Goal: Task Accomplishment & Management: Complete application form

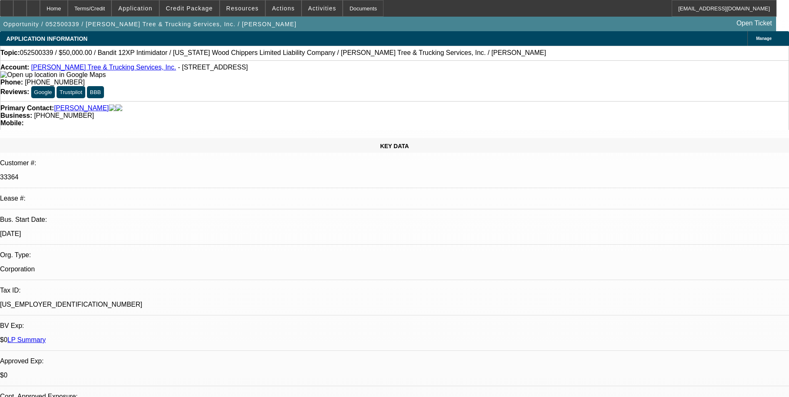
select select "0"
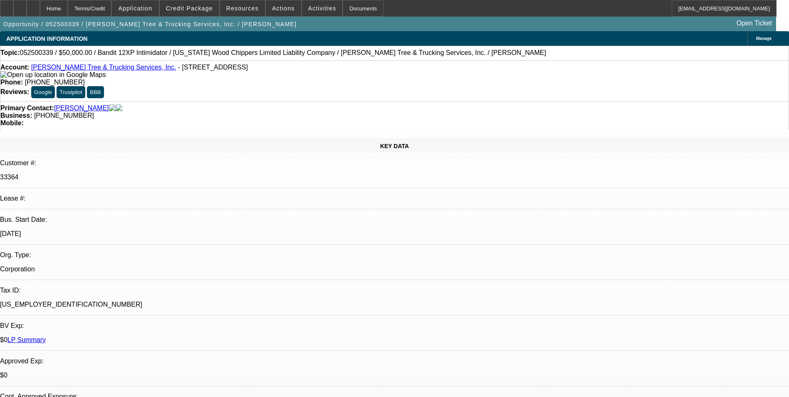
select select "0"
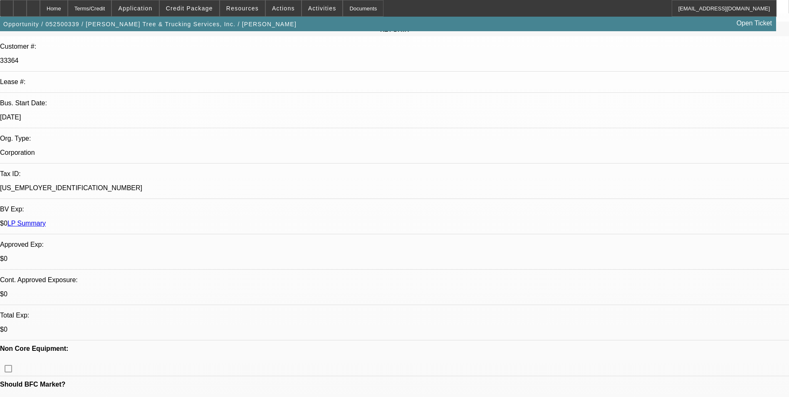
select select "1"
select select "6"
select select "1"
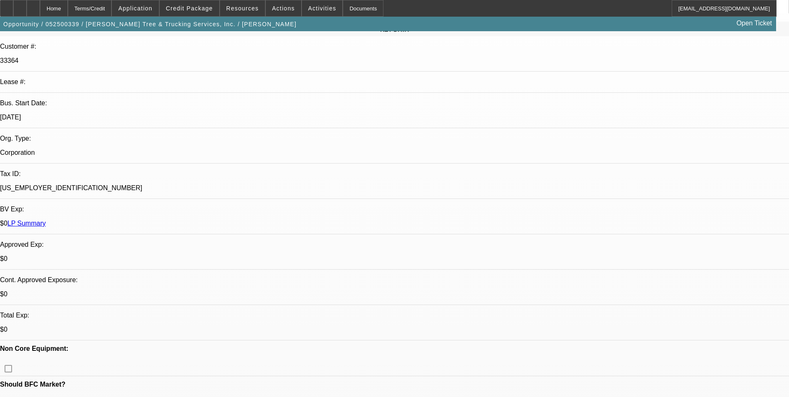
select select "6"
select select "1"
select select "6"
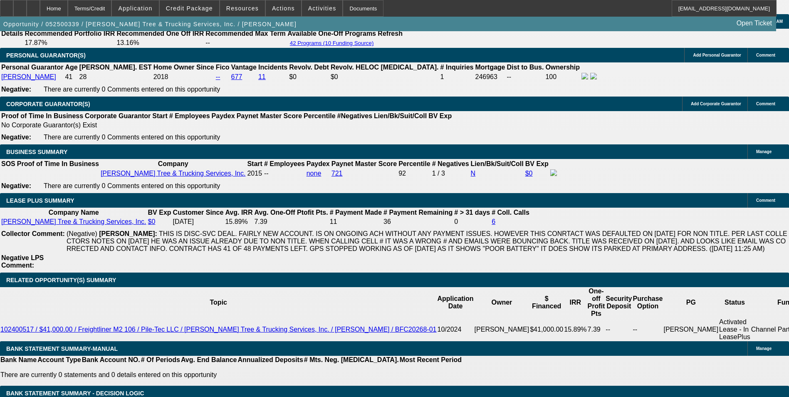
scroll to position [1247, 0]
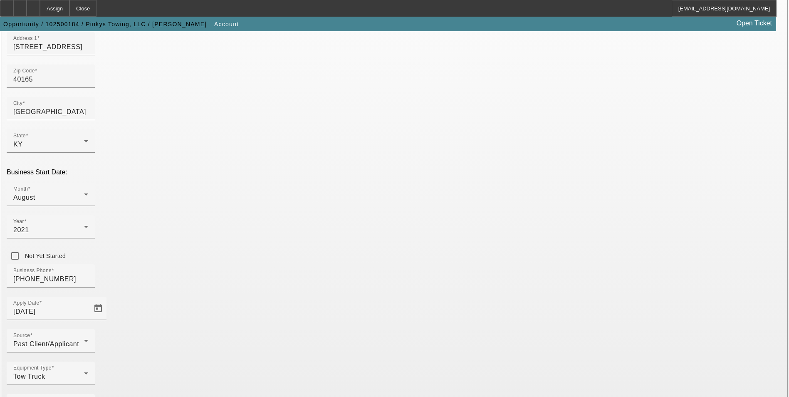
scroll to position [128, 0]
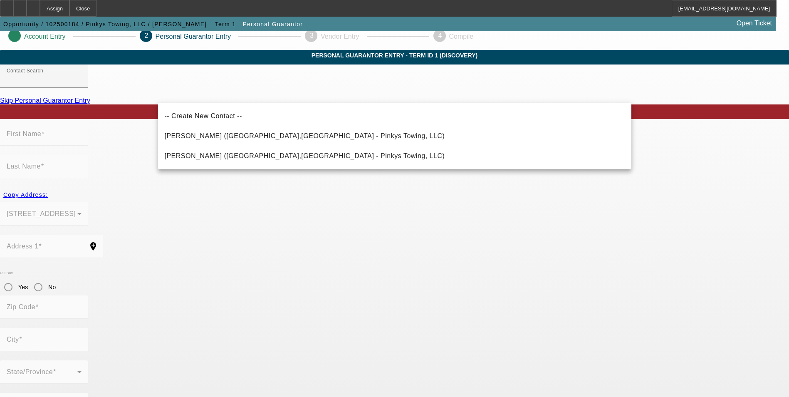
scroll to position [10, 0]
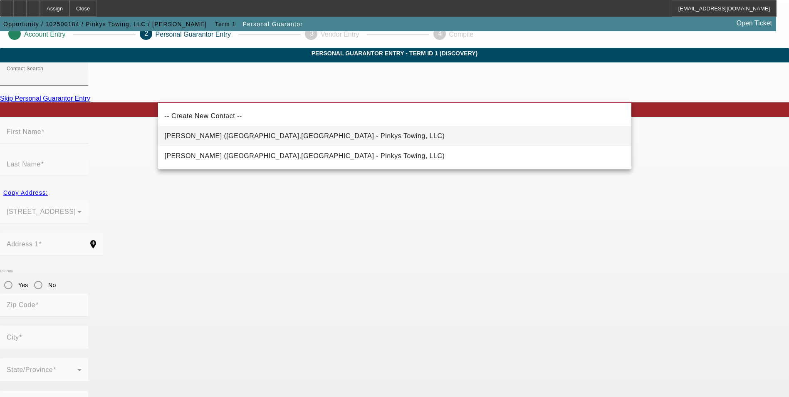
click at [196, 133] on span "Nash, Kalebe (Louisville,KY - Pinkys Towing, LLC)" at bounding box center [305, 135] width 280 height 7
type input "Nash, Kalebe (Louisville,KY - Pinkys Towing, LLC)"
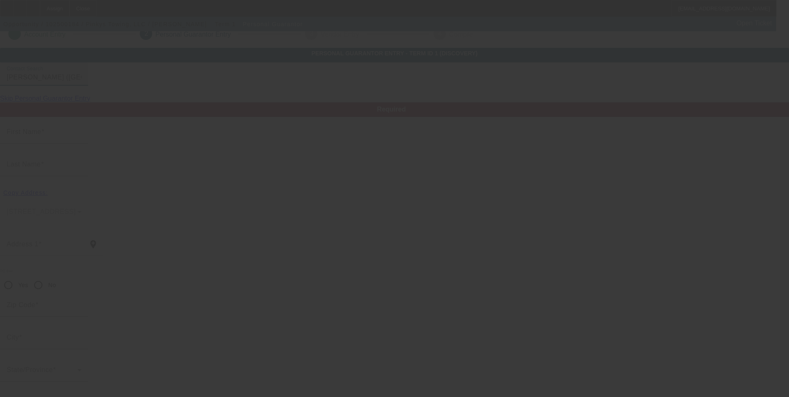
type input "Kalebe"
type input "Nash"
type input "7011 Capella Lane"
radio input "true"
type input "40258"
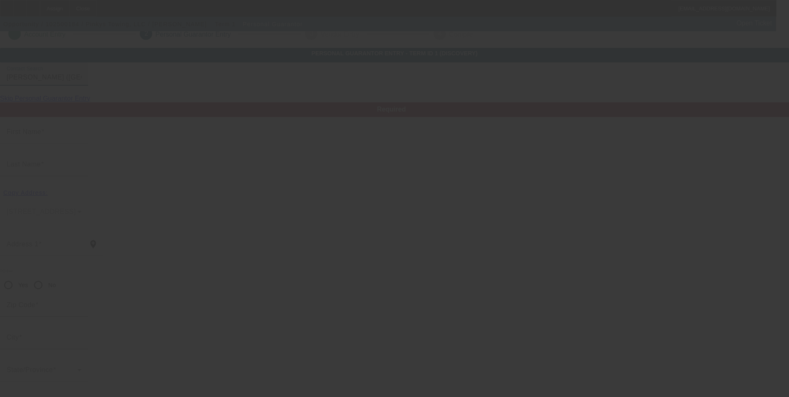
type input "Louisville"
type input "(502) 653-0101"
type input "100"
type input "400-47-4928"
type input "pinkystowing502@gmail.com"
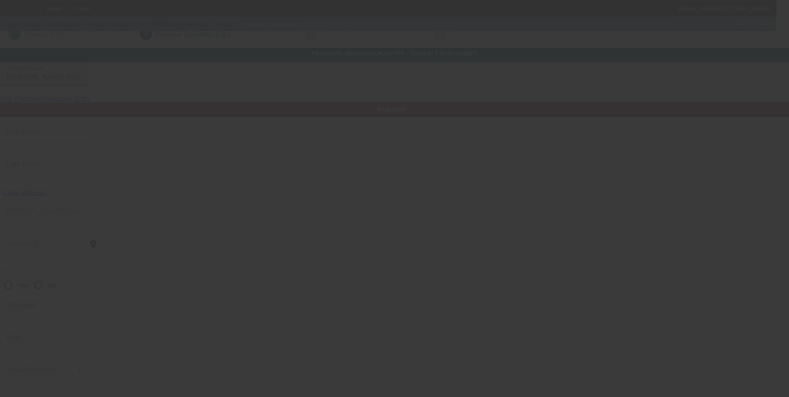
type input "(502) 233-2299"
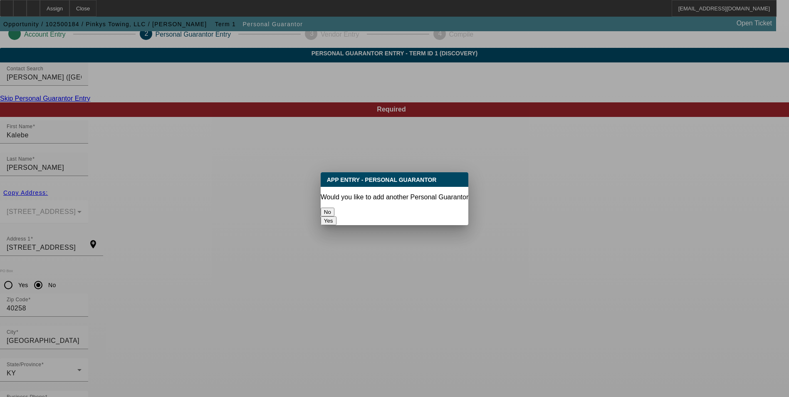
click at [334, 207] on button "No" at bounding box center [327, 211] width 14 height 9
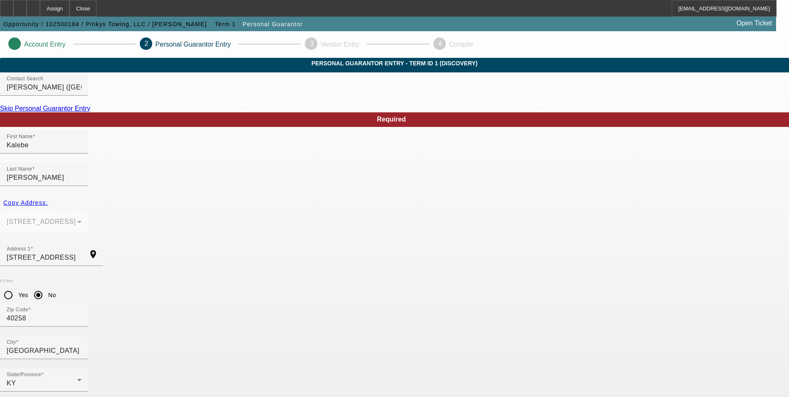
scroll to position [10, 0]
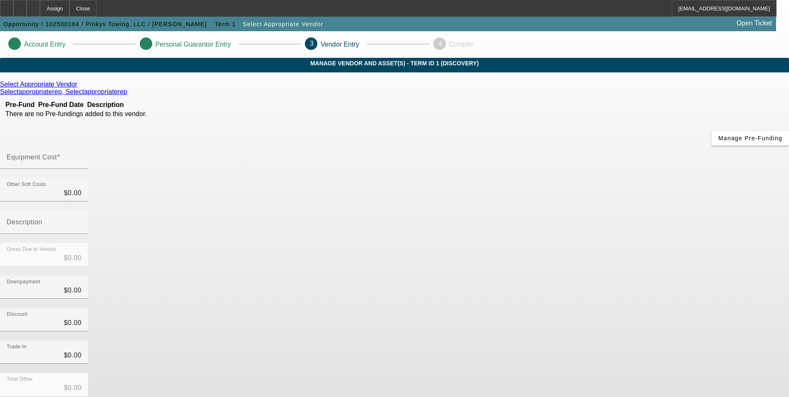
click at [79, 88] on icon at bounding box center [79, 84] width 0 height 7
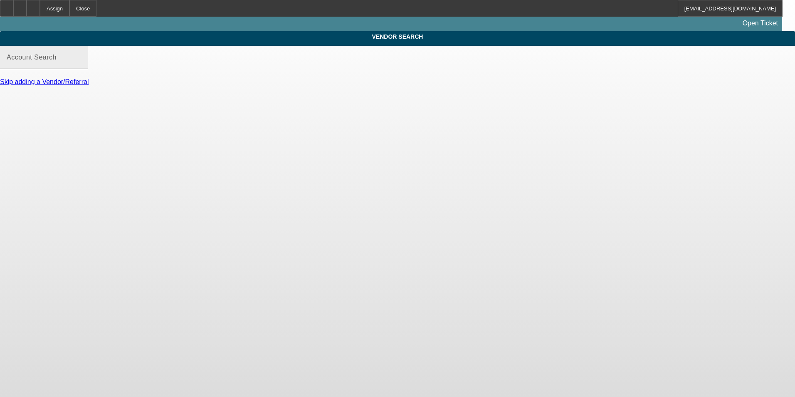
click at [57, 61] on mat-label "Account Search" at bounding box center [32, 57] width 50 height 7
click at [81, 66] on input "Account Search" at bounding box center [44, 61] width 75 height 10
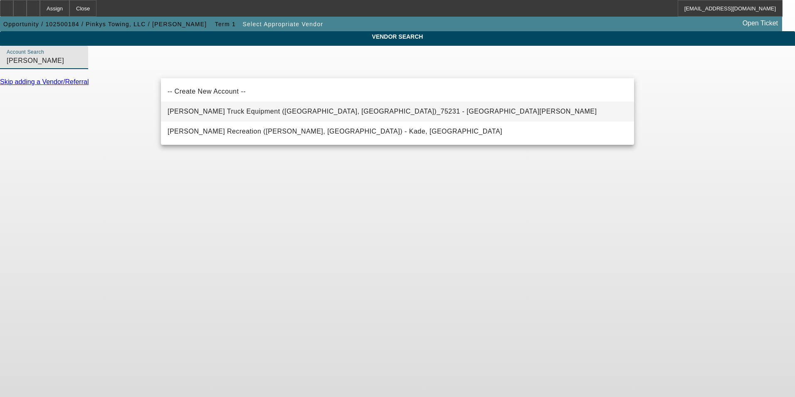
click at [284, 112] on span "Blackburn Truck Equipment (Lilburn, GA)_75231 - Blackburn, Ray" at bounding box center [382, 111] width 429 height 7
type input "Blackburn Truck Equipment (Lilburn, GA)_75231 - Blackburn, Ray"
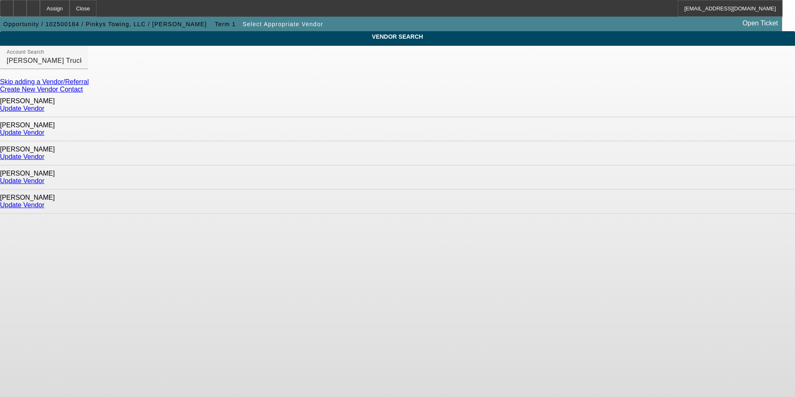
click at [44, 201] on link "Update Vendor" at bounding box center [22, 204] width 44 height 7
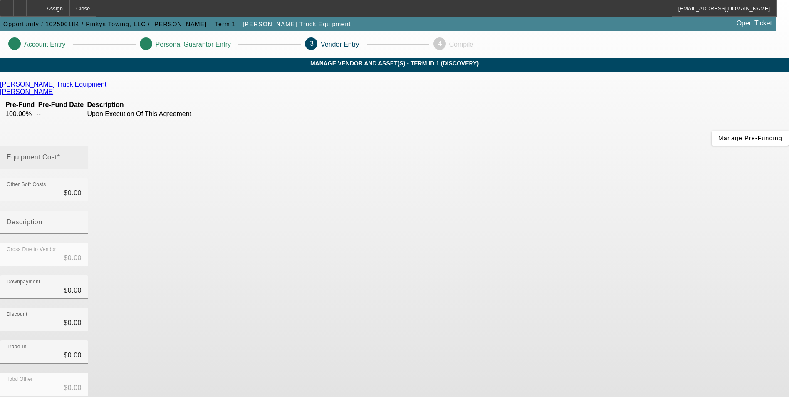
click at [81, 145] on div "Equipment Cost" at bounding box center [44, 156] width 75 height 23
type input "1"
type input "$1.00"
type input "12"
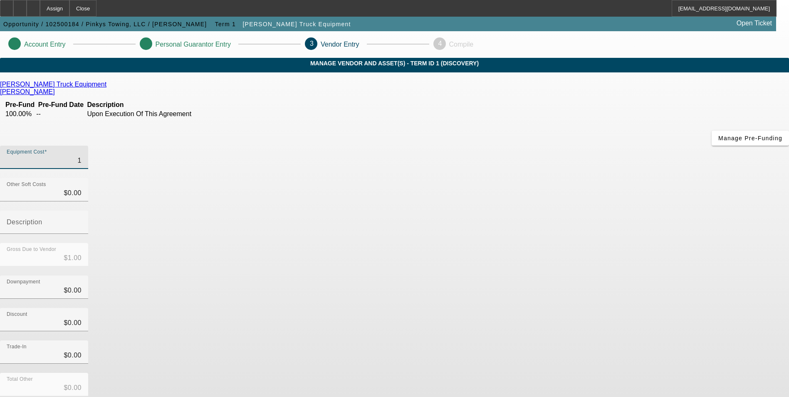
type input "$12.00"
type input "120"
type input "$120.00"
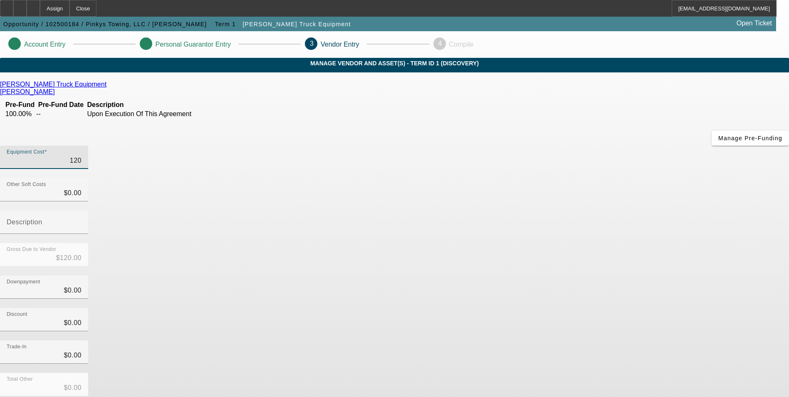
type input "1200"
type input "$1,200.00"
type input "12000"
type input "$12,000.00"
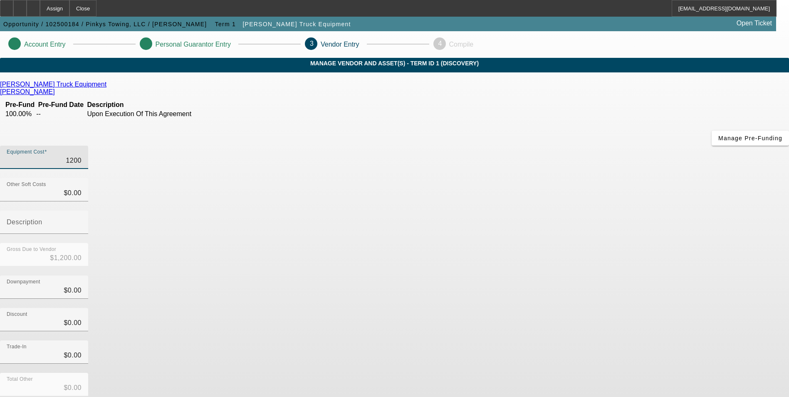
type input "$12,000.00"
type input "120000"
type input "$120,000.00"
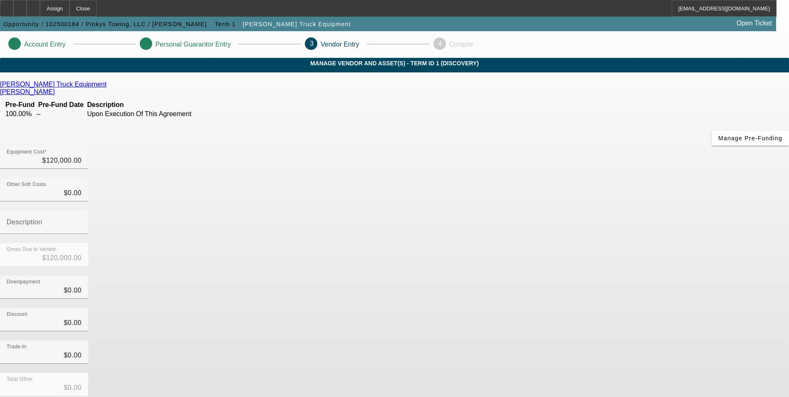
click at [574, 308] on div "Discount $0.00" at bounding box center [394, 324] width 789 height 32
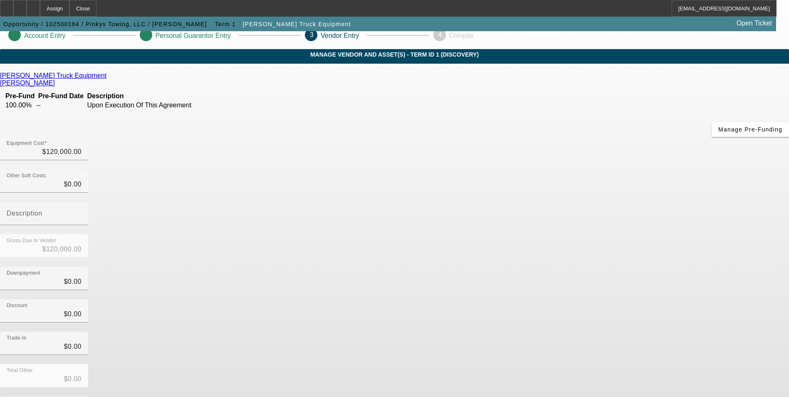
scroll to position [25, 0]
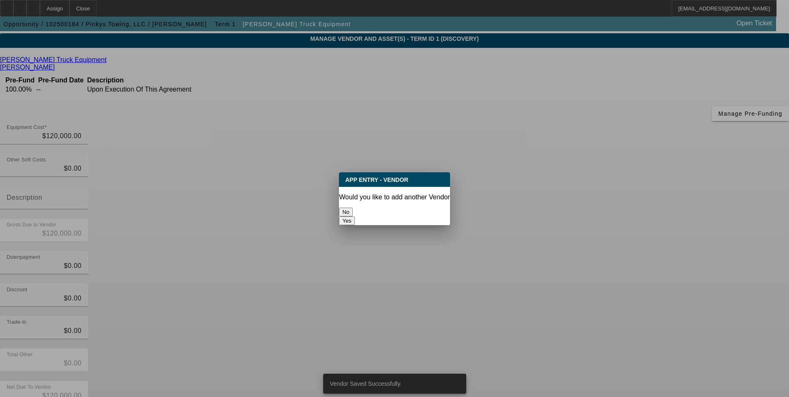
scroll to position [0, 0]
click at [353, 207] on button "No" at bounding box center [346, 211] width 14 height 9
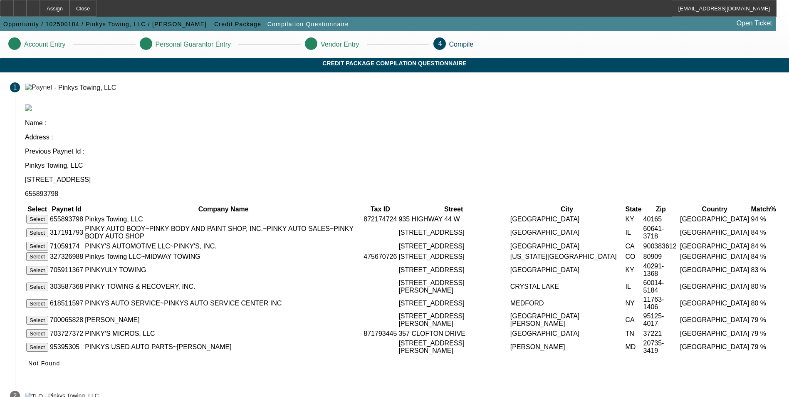
click at [48, 214] on button "Select" at bounding box center [37, 218] width 22 height 9
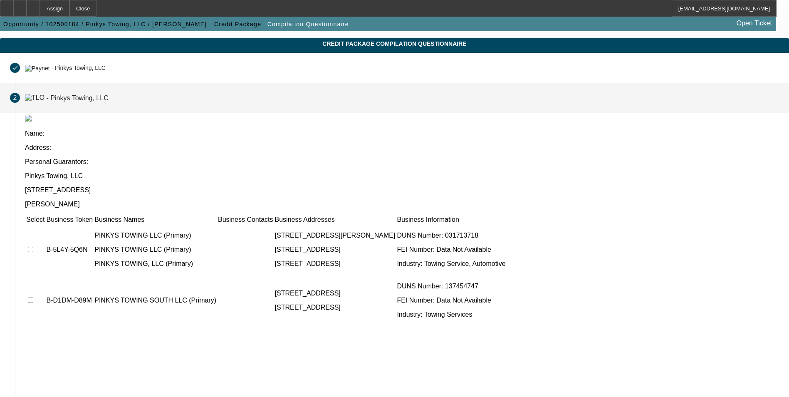
click at [33, 247] on input "checkbox" at bounding box center [30, 249] width 5 height 5
checkbox input "true"
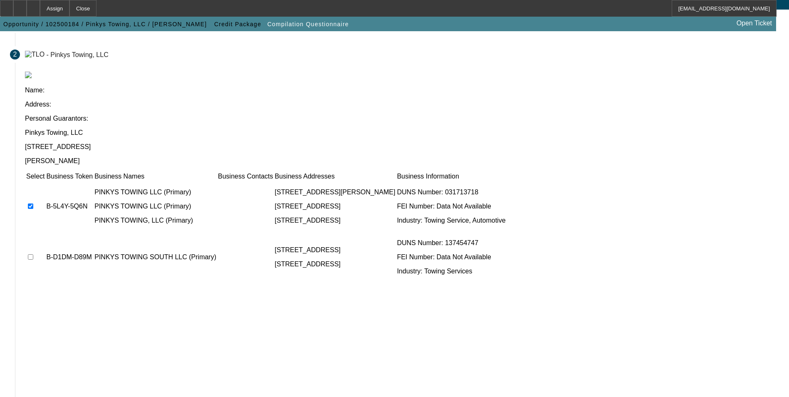
scroll to position [63, 0]
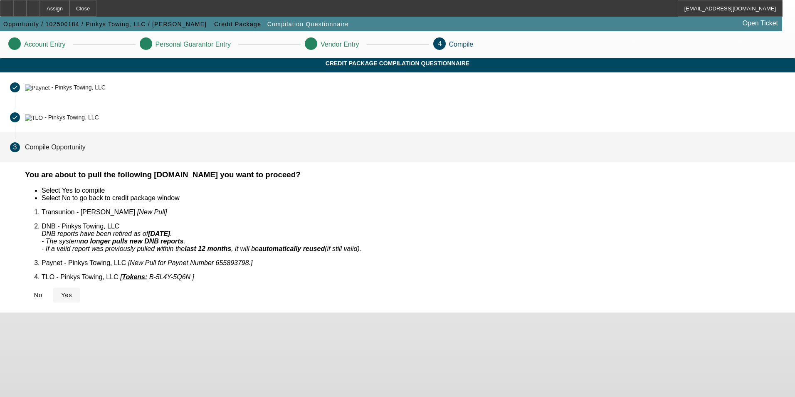
click at [72, 291] on span "Yes" at bounding box center [66, 294] width 11 height 7
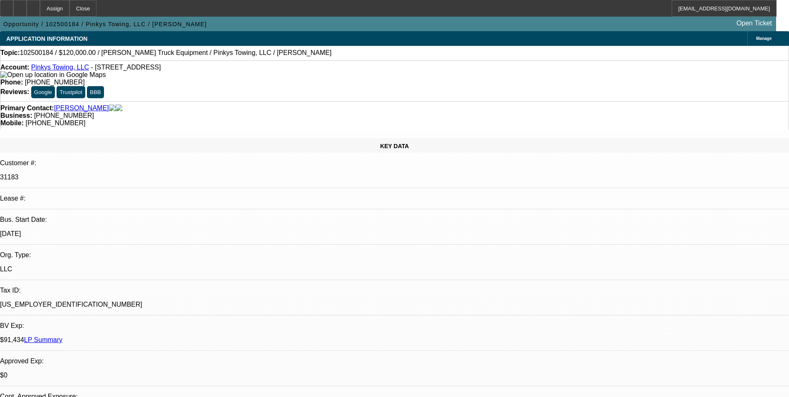
select select "0"
select select "2"
select select "0.1"
select select "4"
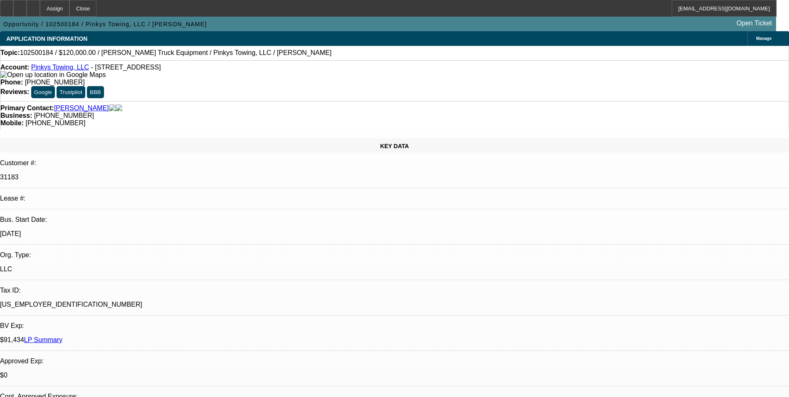
drag, startPoint x: 519, startPoint y: 222, endPoint x: 530, endPoint y: 245, distance: 25.7
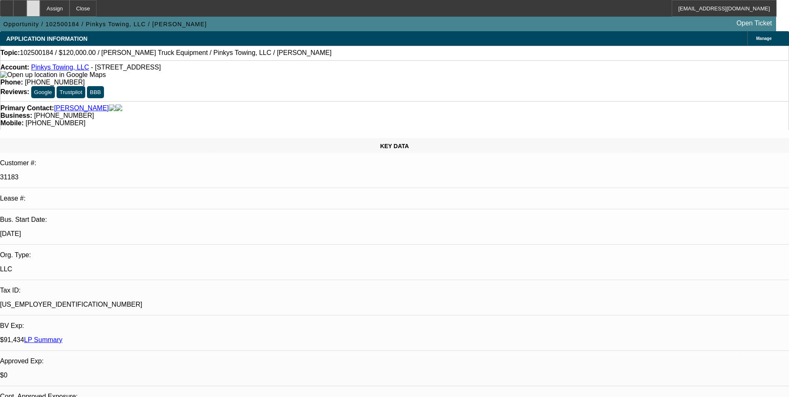
click at [33, 5] on icon at bounding box center [33, 5] width 0 height 0
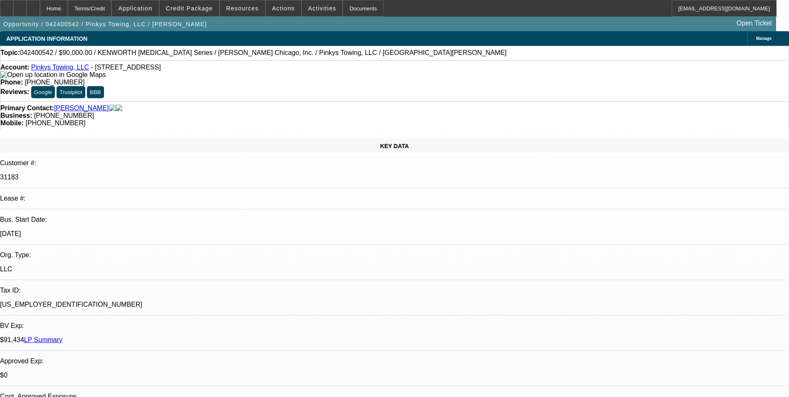
select select "0"
select select "2"
select select "0.1"
select select "4"
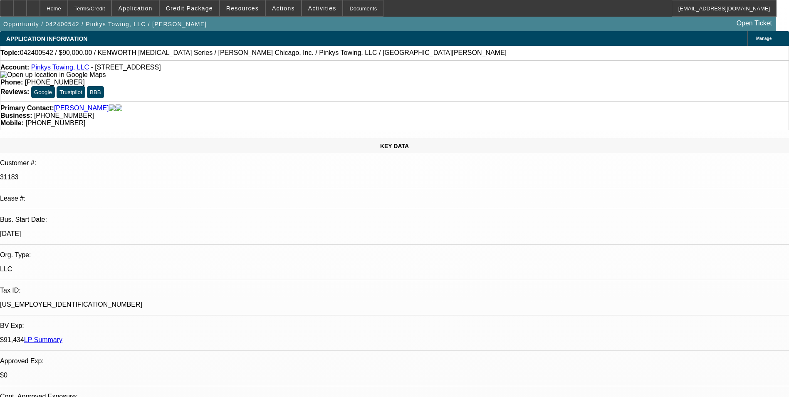
click at [182, 104] on div "Primary Contact: Nash, Kalebe" at bounding box center [394, 107] width 788 height 7
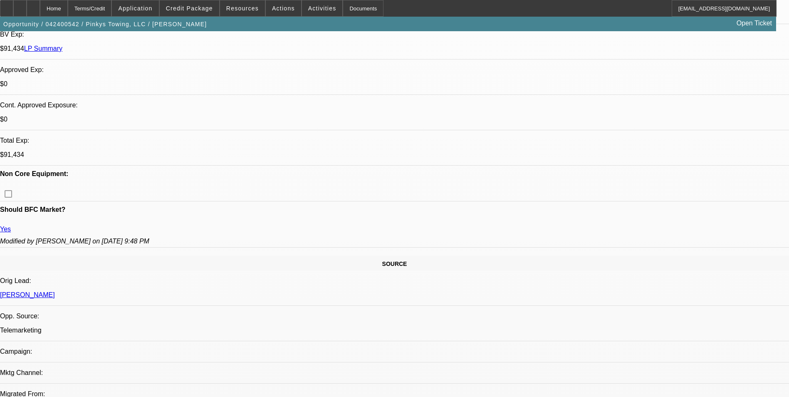
scroll to position [333, 0]
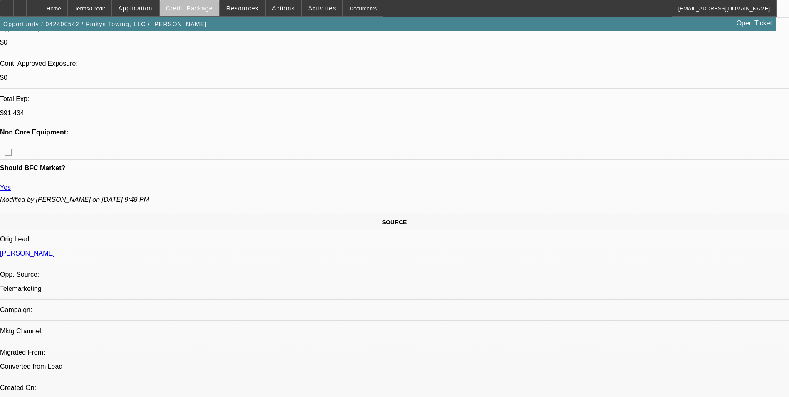
click at [208, 11] on span "Credit Package" at bounding box center [189, 8] width 47 height 7
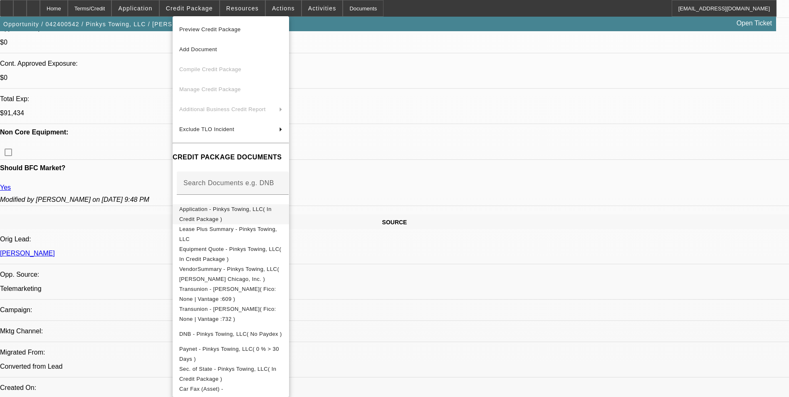
click at [271, 210] on span "Application - Pinkys Towing, LLC( In Credit Package )" at bounding box center [225, 214] width 92 height 16
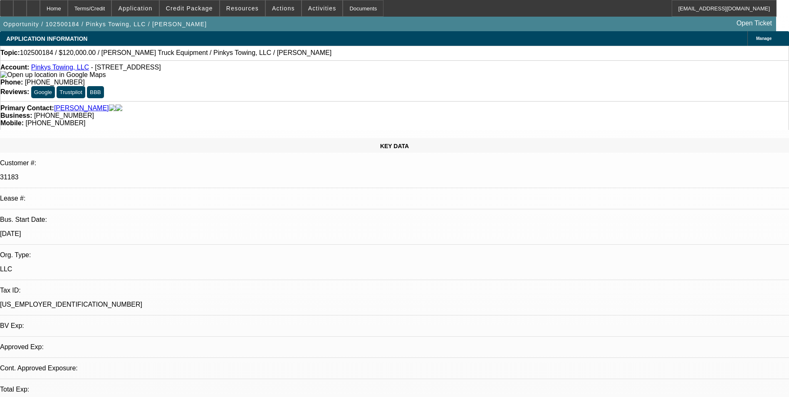
select select "0"
select select "2"
select select "0.1"
select select "4"
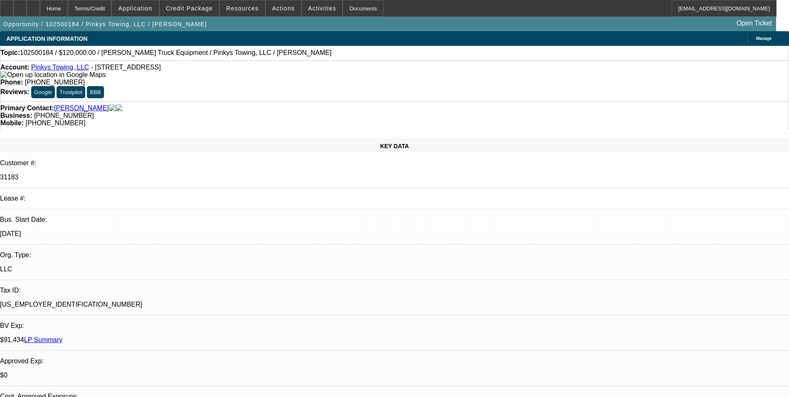
click at [308, 11] on span "Activities" at bounding box center [322, 8] width 28 height 7
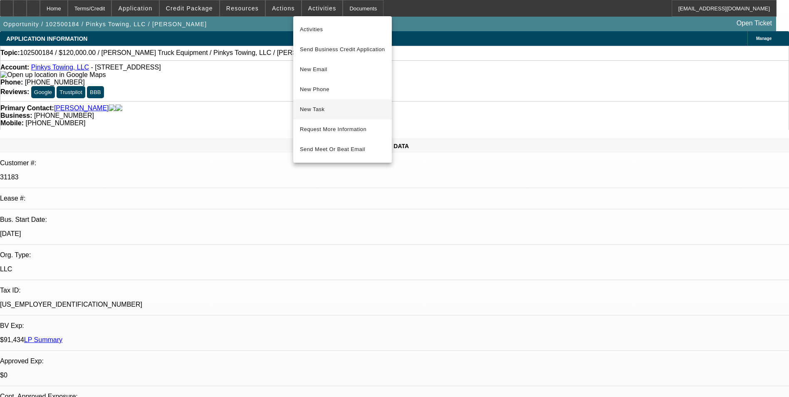
click at [333, 106] on span "New Task" at bounding box center [342, 109] width 85 height 10
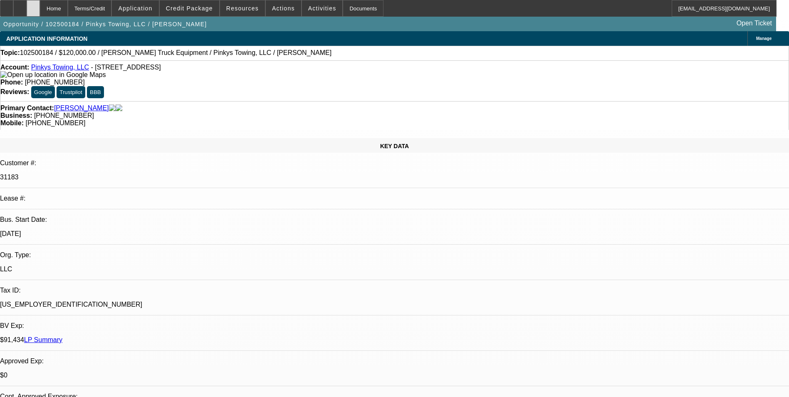
click at [40, 12] on div at bounding box center [33, 8] width 13 height 17
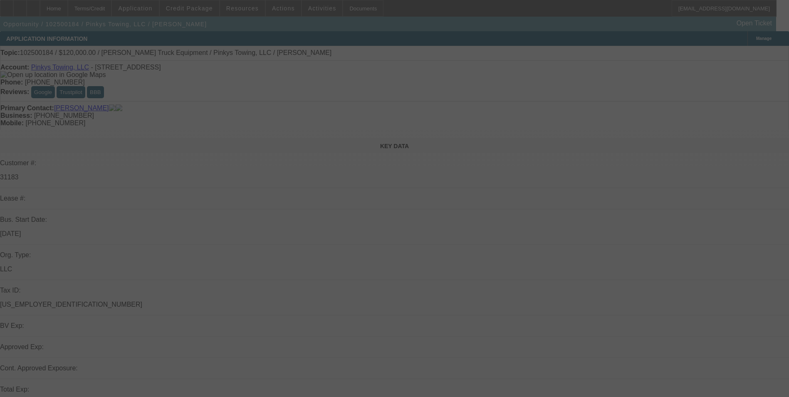
select select "0"
select select "2"
select select "0.1"
select select "4"
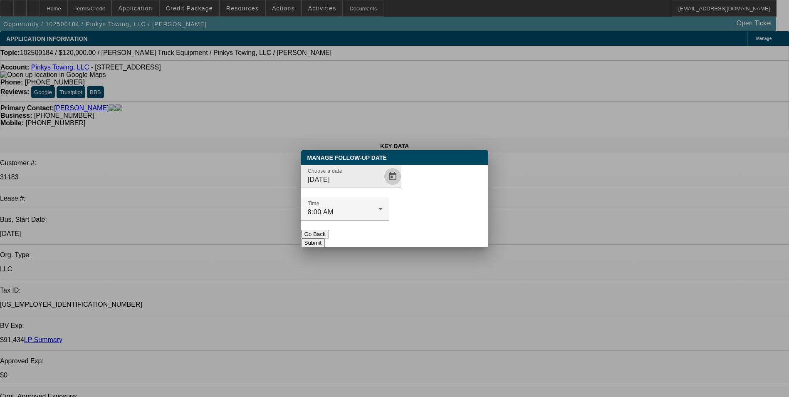
click at [382, 186] on span "Open calendar" at bounding box center [392, 176] width 20 height 20
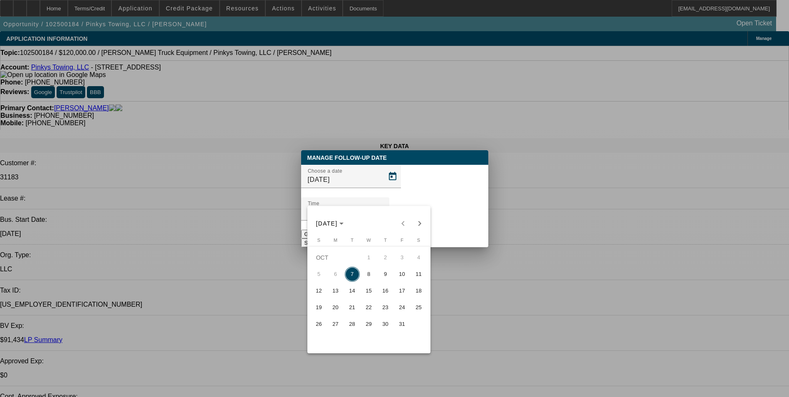
click at [369, 277] on span "8" at bounding box center [368, 273] width 15 height 15
type input "[DATE]"
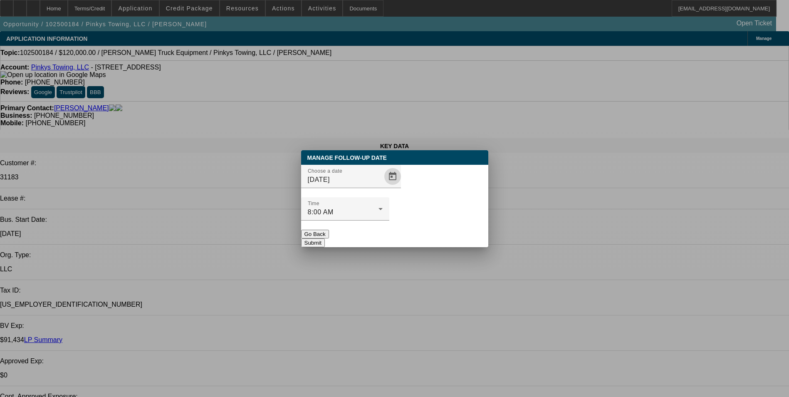
click at [325, 238] on button "Submit" at bounding box center [313, 242] width 24 height 9
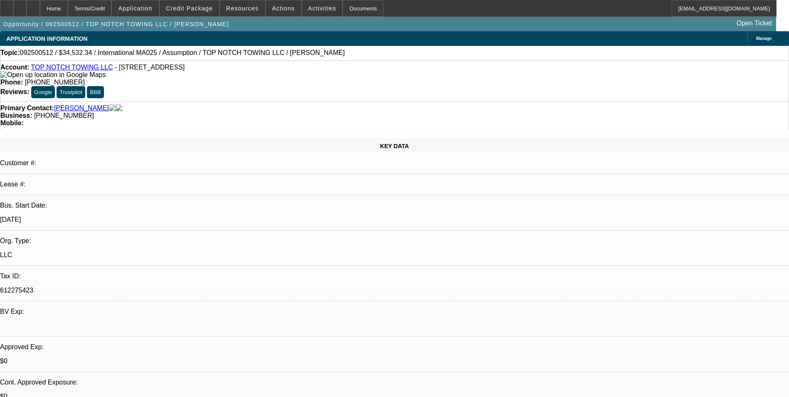
select select "0"
select select "2"
select select "0"
select select "2"
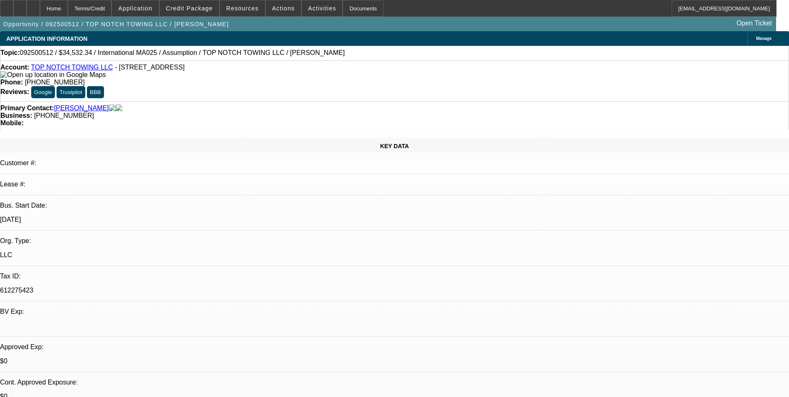
select select "0"
select select "1"
select select "2"
select select "6"
select select "1"
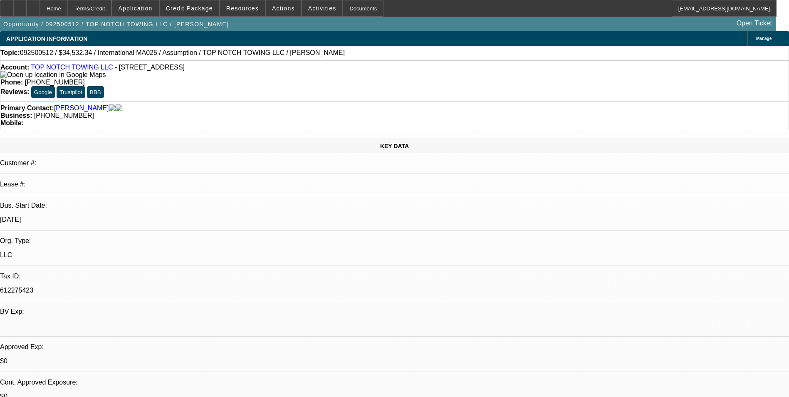
select select "2"
select select "6"
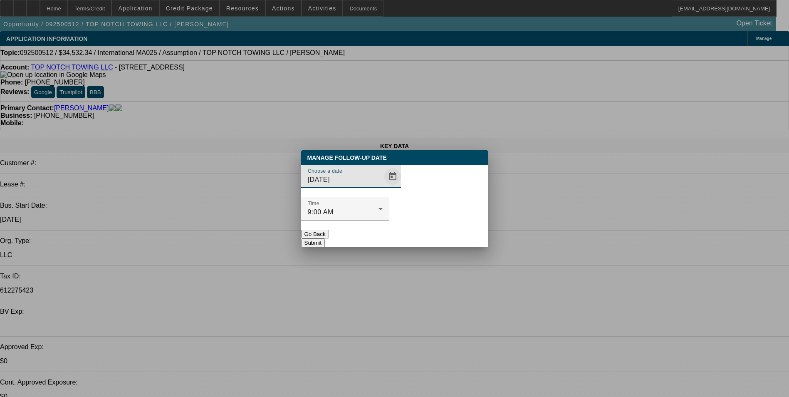
click at [382, 186] on span "Open calendar" at bounding box center [392, 176] width 20 height 20
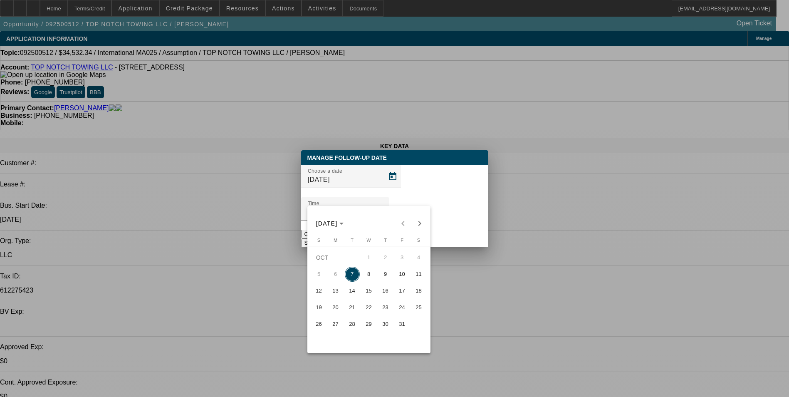
click at [402, 277] on span "10" at bounding box center [401, 273] width 15 height 15
type input "10/10/2025"
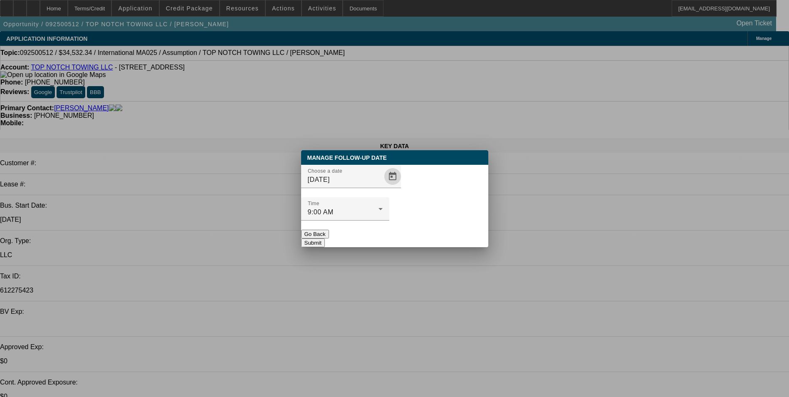
click at [325, 238] on button "Submit" at bounding box center [313, 242] width 24 height 9
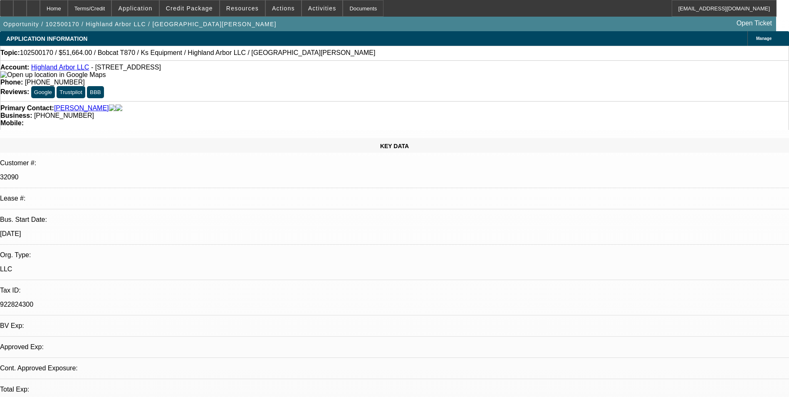
select select "0"
select select "6"
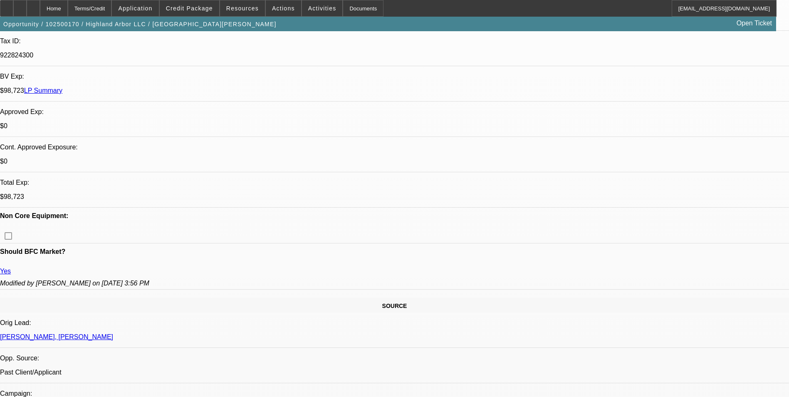
scroll to position [249, 0]
click at [206, 12] on span at bounding box center [189, 8] width 59 height 20
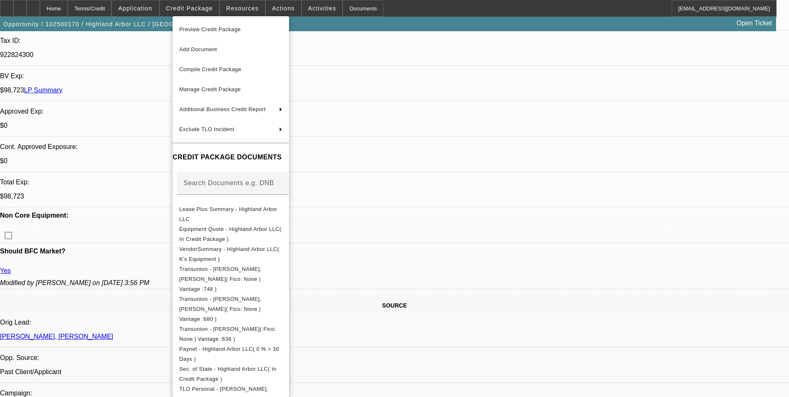
click at [423, 221] on div at bounding box center [394, 198] width 789 height 397
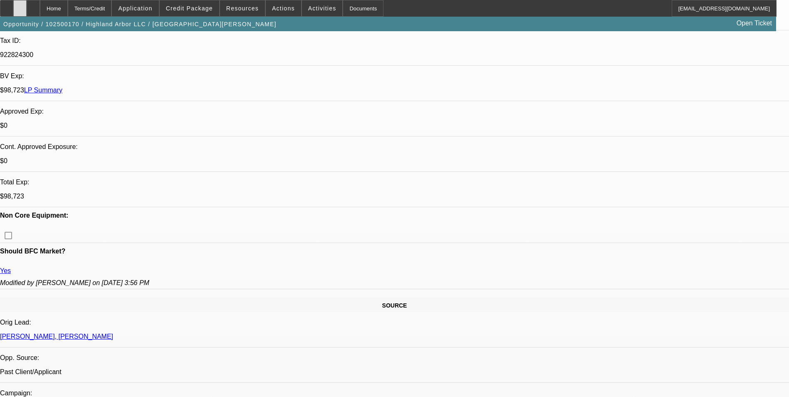
click at [27, 12] on div at bounding box center [19, 8] width 13 height 17
click at [33, 5] on icon at bounding box center [33, 5] width 0 height 0
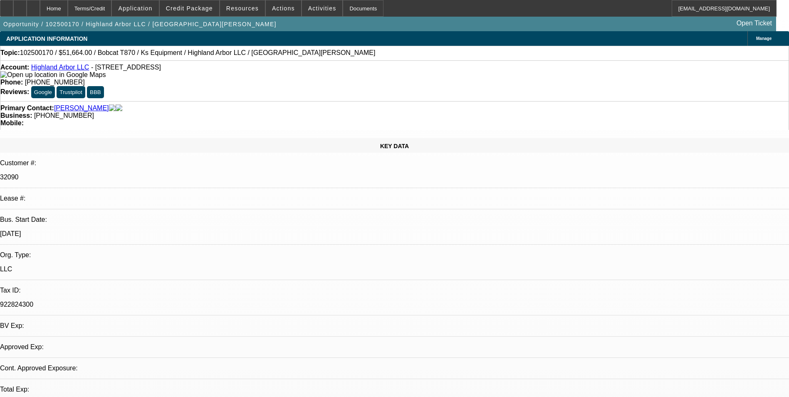
select select "0"
select select "1"
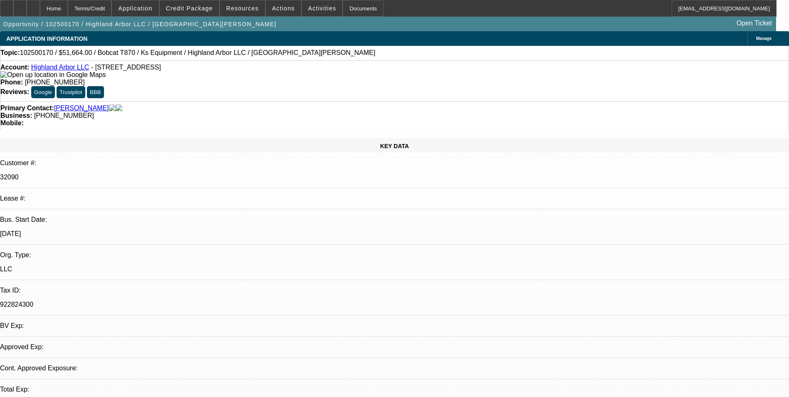
select select "6"
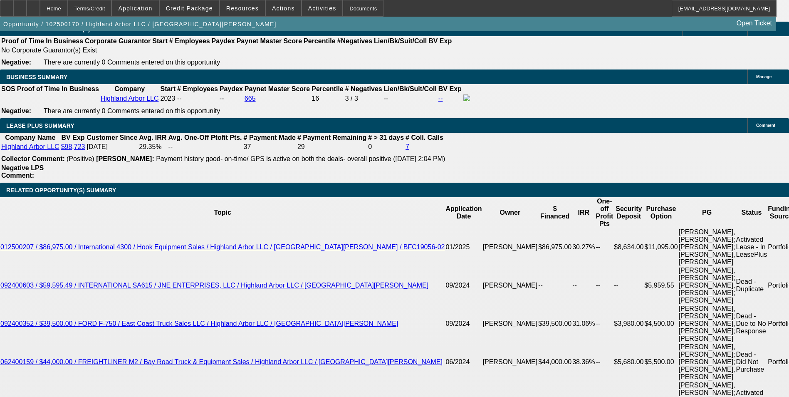
scroll to position [1372, 0]
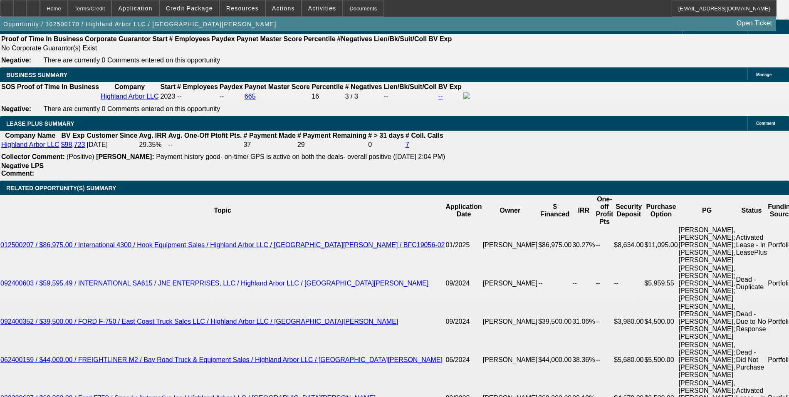
drag, startPoint x: 252, startPoint y: 180, endPoint x: 249, endPoint y: 153, distance: 27.2
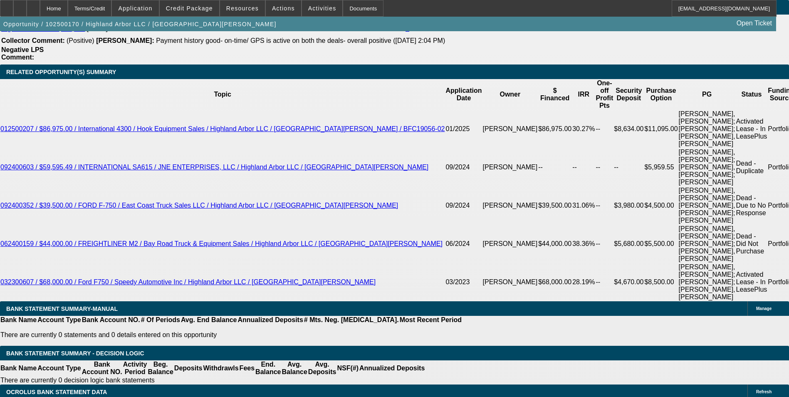
scroll to position [1496, 0]
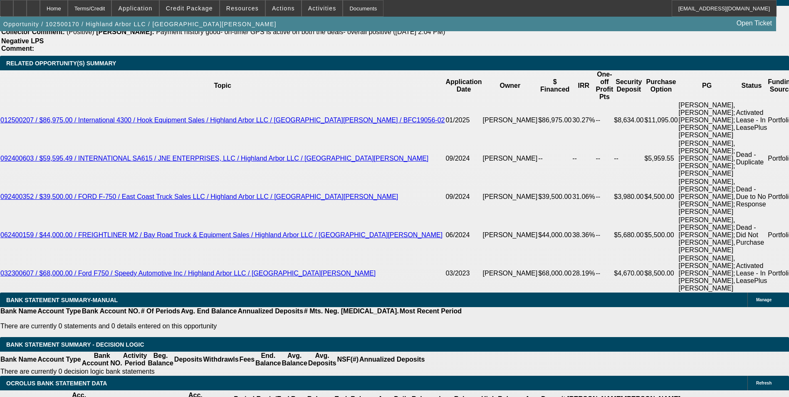
type input "UNKNOWN"
type input "3"
type input "$17,594.91"
type input "48"
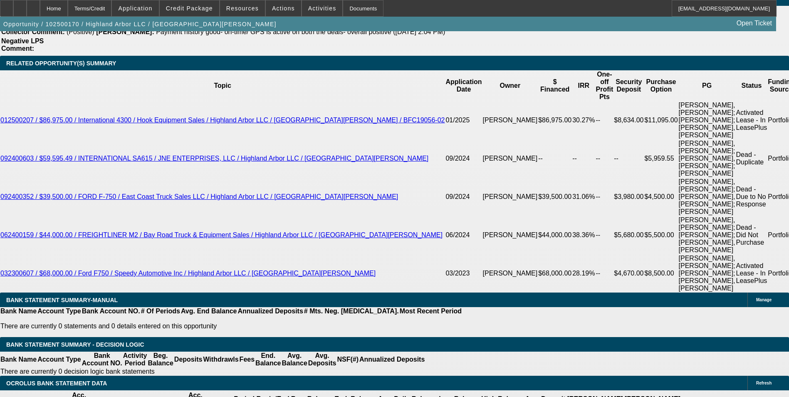
type input "$4.09"
type input "48"
type input "13"
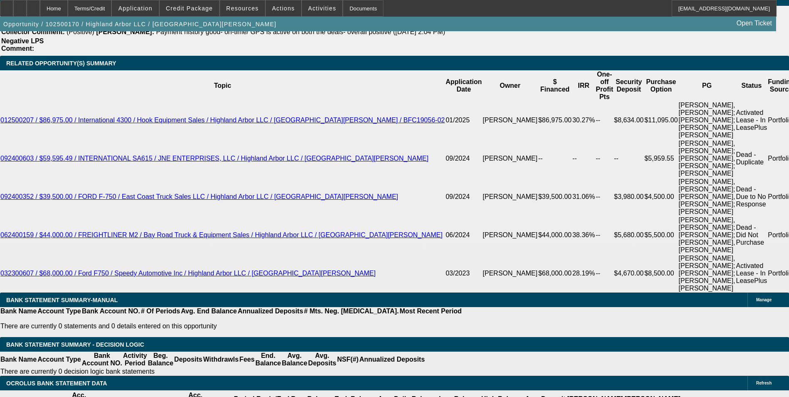
type input "$1,386.02"
type input "13"
type input "138"
type input "1385"
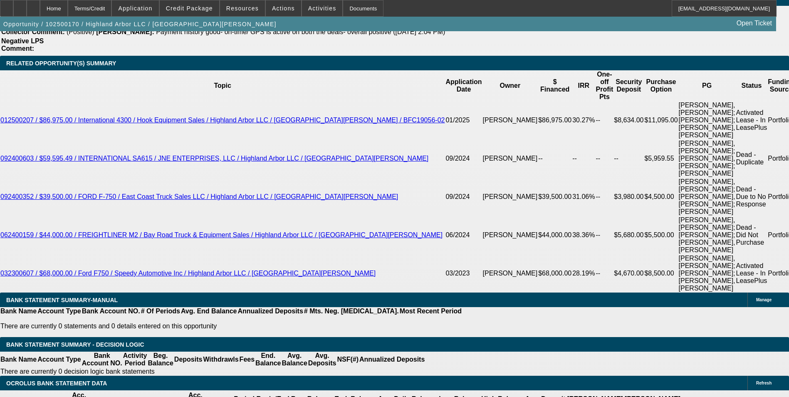
type input "13"
type input "$1,385.00"
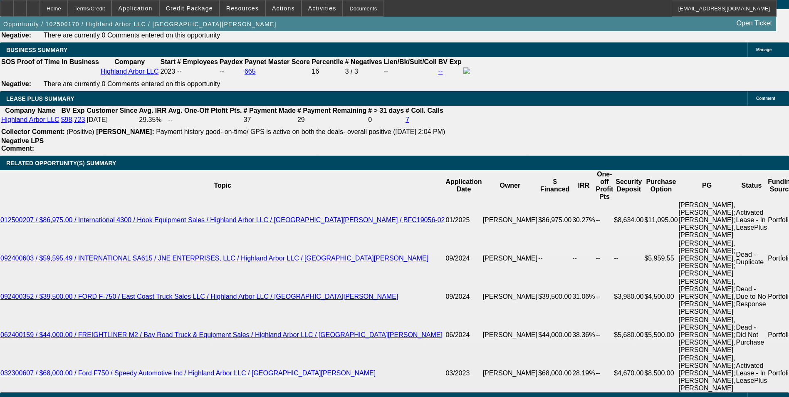
scroll to position [1372, 0]
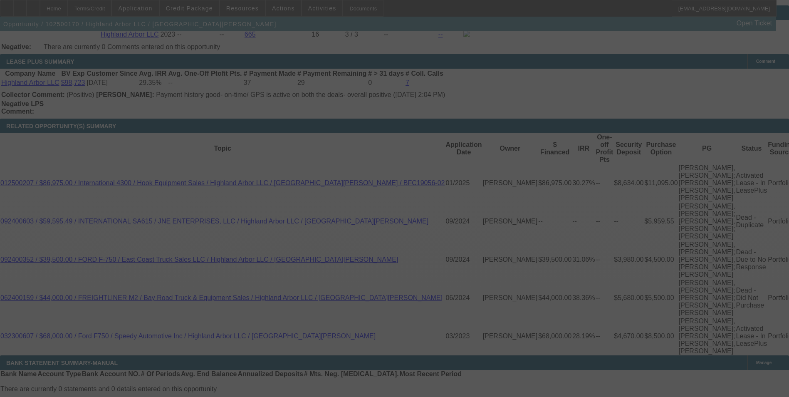
scroll to position [1455, 0]
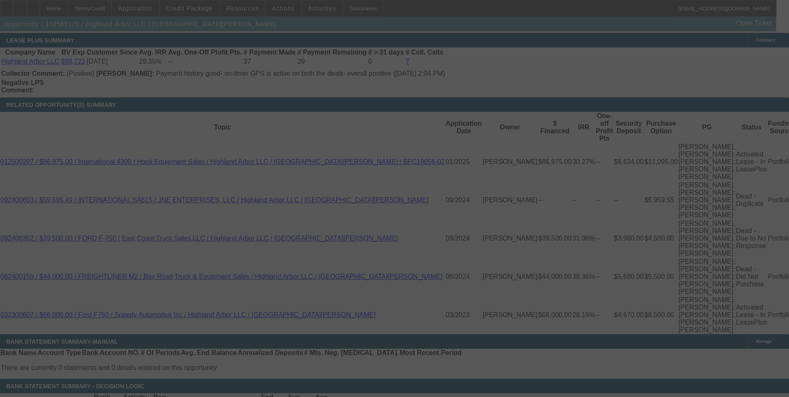
select select "0"
select select "6"
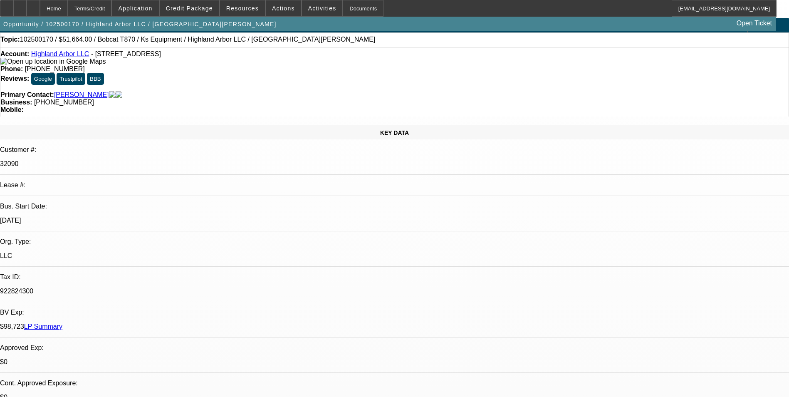
scroll to position [0, 0]
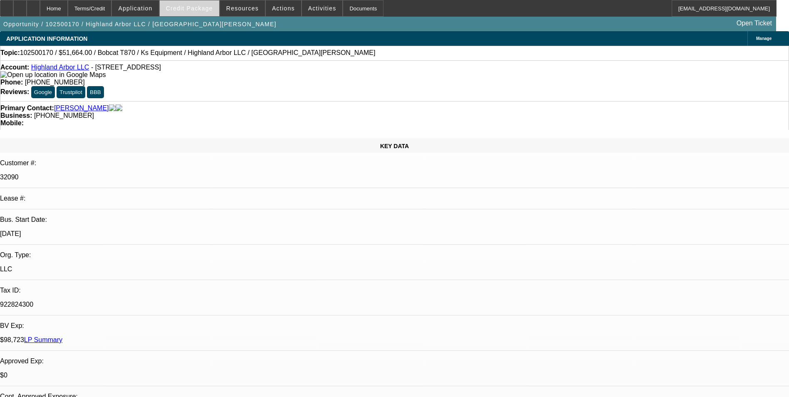
click at [198, 15] on span at bounding box center [189, 8] width 59 height 20
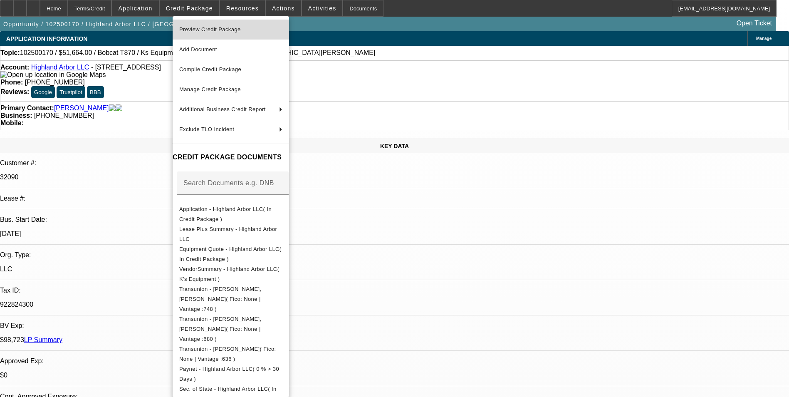
click at [232, 31] on span "Preview Credit Package" at bounding box center [210, 29] width 62 height 6
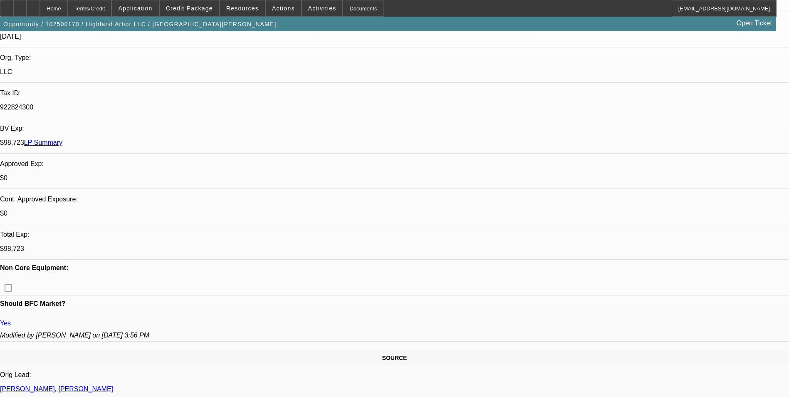
scroll to position [208, 0]
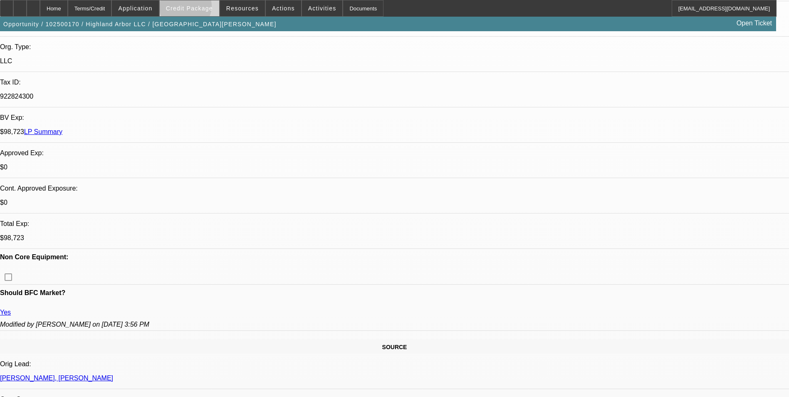
click at [198, 8] on span "Credit Package" at bounding box center [189, 8] width 47 height 7
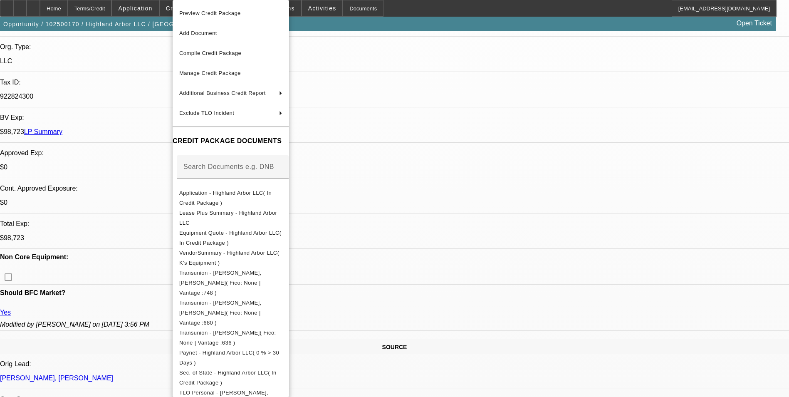
click at [146, 51] on div at bounding box center [394, 198] width 789 height 397
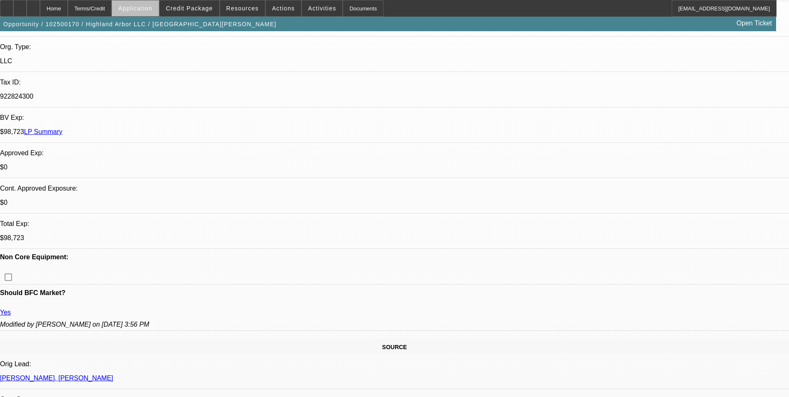
click at [158, 12] on span at bounding box center [135, 8] width 47 height 20
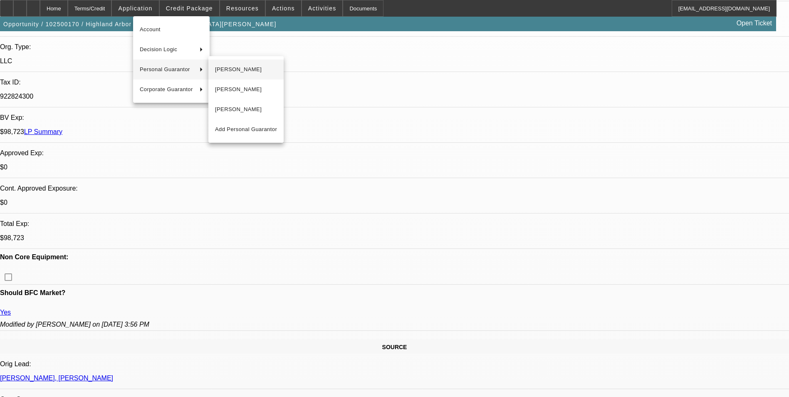
click at [232, 71] on span "Deyvi Meza Ramirez" at bounding box center [246, 69] width 62 height 10
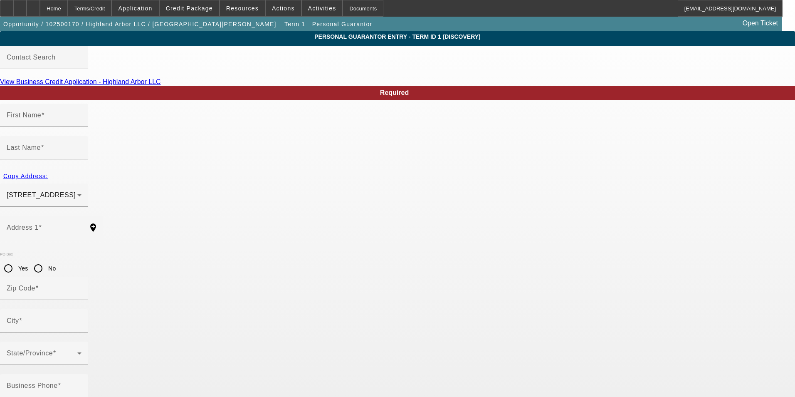
type input "Deyvi"
type input "Meza Ramirez"
type input "1325 Daja Lane"
radio input "true"
type input "75050"
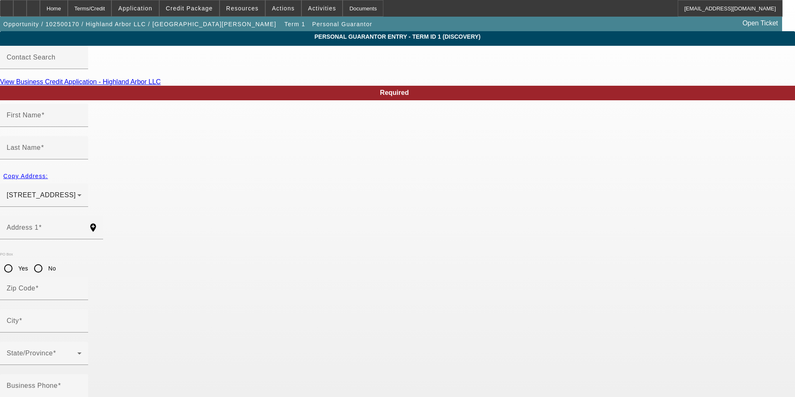
type input "Grand Prairie"
type input "(540) 534-9497"
type input "0"
type input "991-80-2558"
type input "deyvimeza1988@gmail.com"
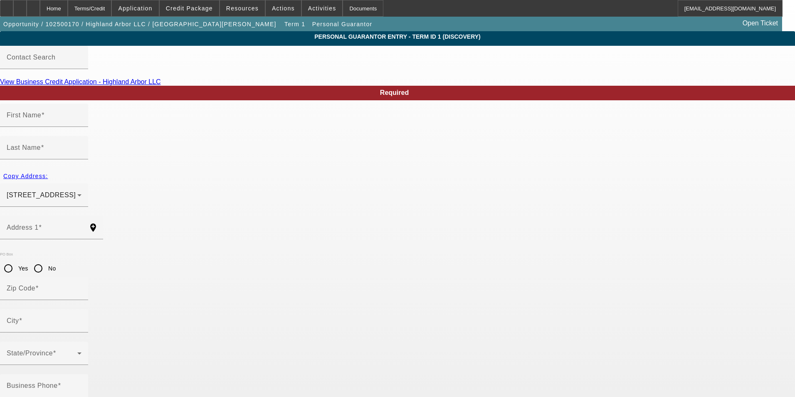
type input "Apt 604"
type input "(469) 200-9894"
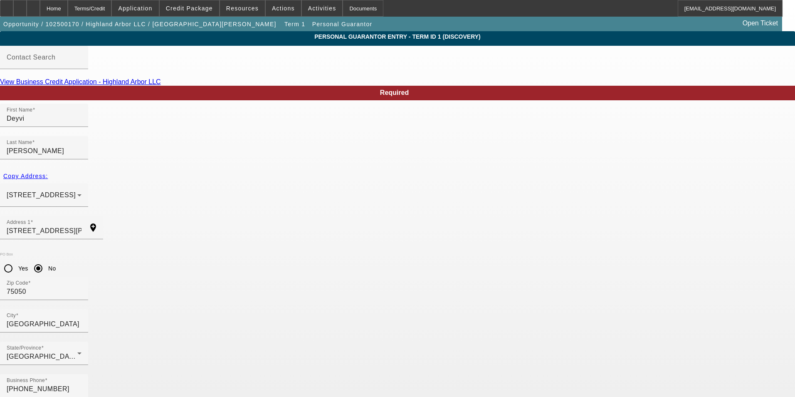
type input "334-53-9770"
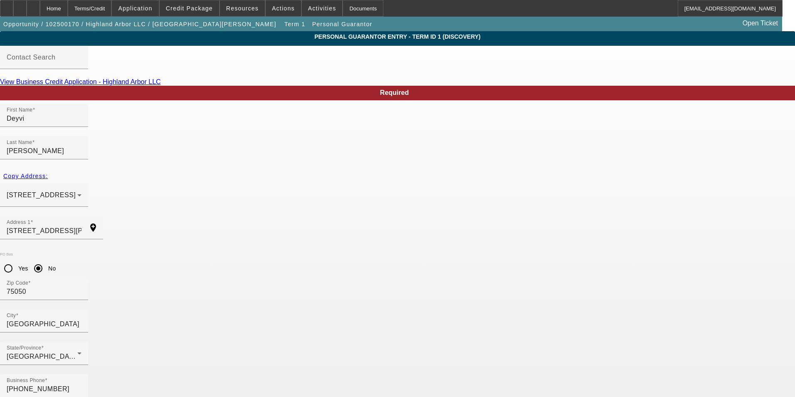
type input "33"
click at [81, 226] on input "1325 Daja Lane" at bounding box center [44, 231] width 75 height 10
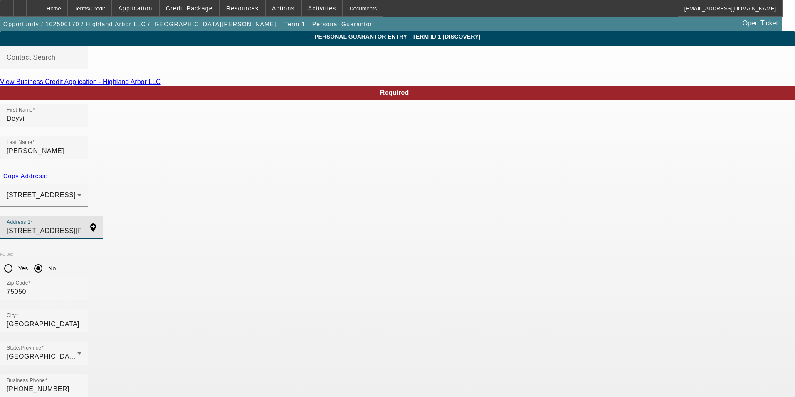
click at [81, 226] on input "1325 Daja Lane" at bounding box center [44, 231] width 75 height 10
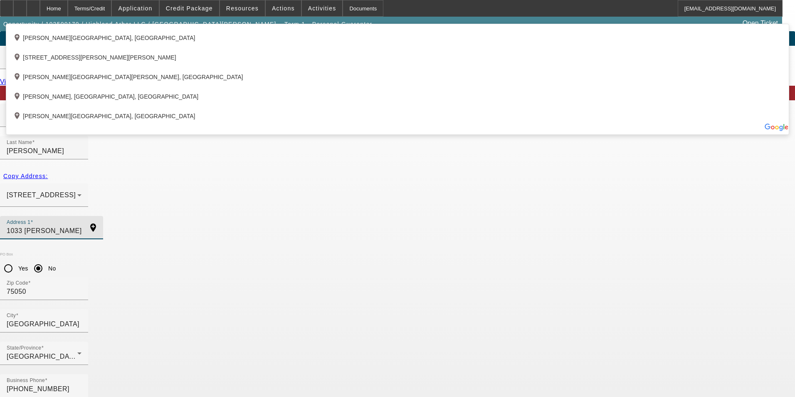
type input "1033 John Hancock ln"
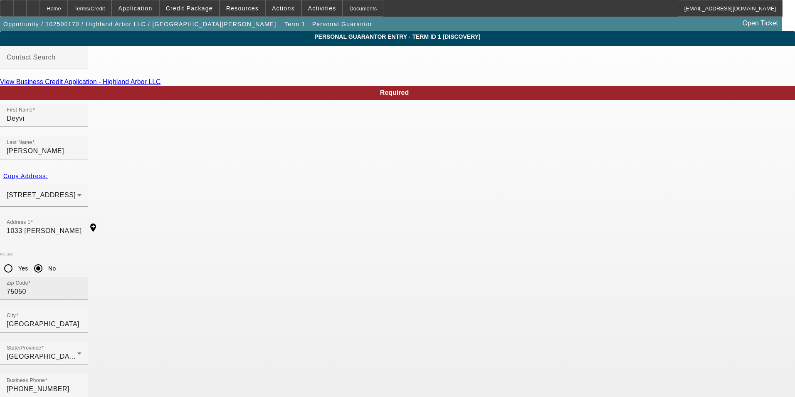
click at [81, 286] on input "75050" at bounding box center [44, 291] width 75 height 10
type input "7505"
type input "7"
type input "22802"
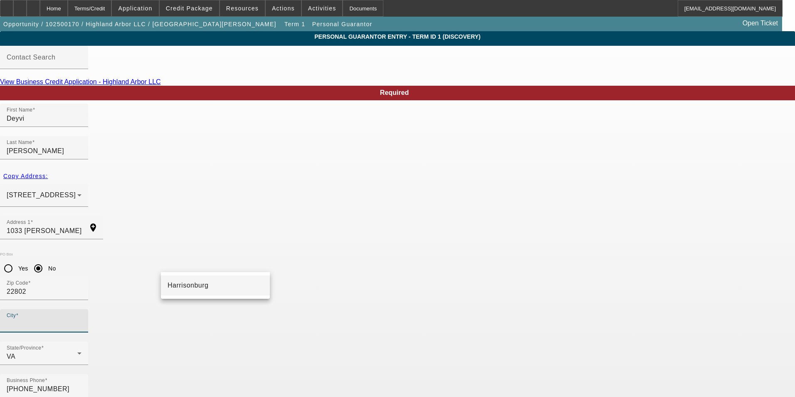
click at [192, 290] on span "Harrisonburg" at bounding box center [188, 285] width 41 height 10
type input "Harrisonburg"
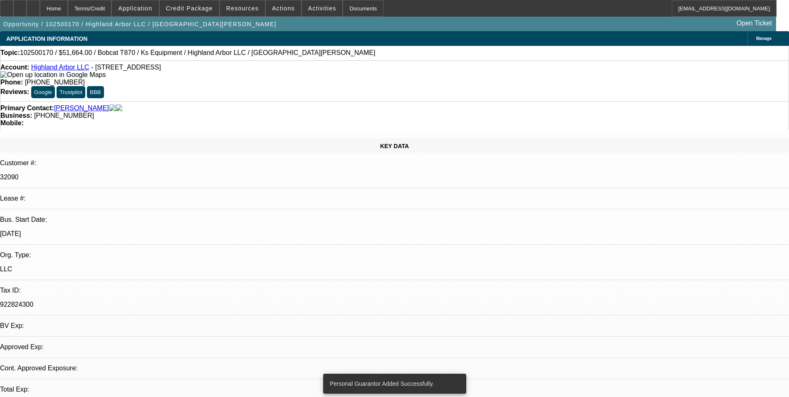
select select "0"
select select "6"
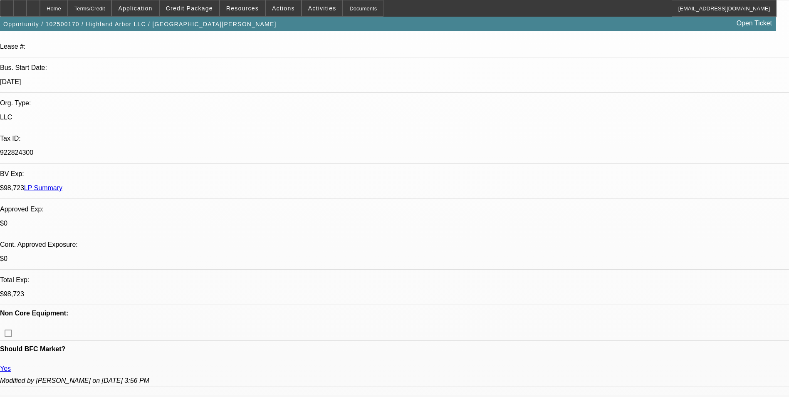
scroll to position [166, 0]
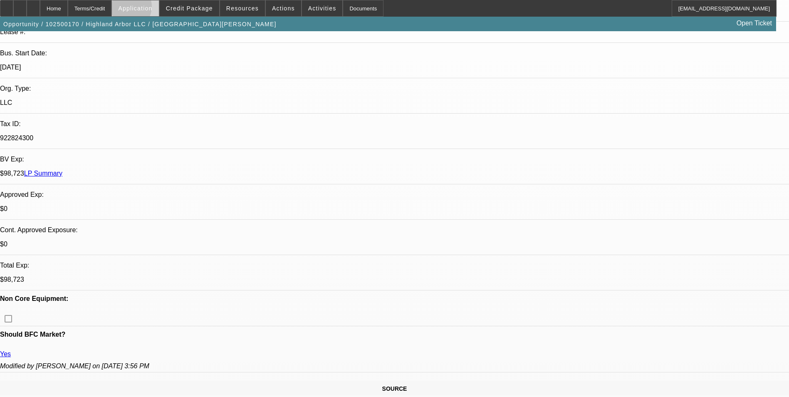
click at [148, 9] on span "Application" at bounding box center [135, 8] width 34 height 7
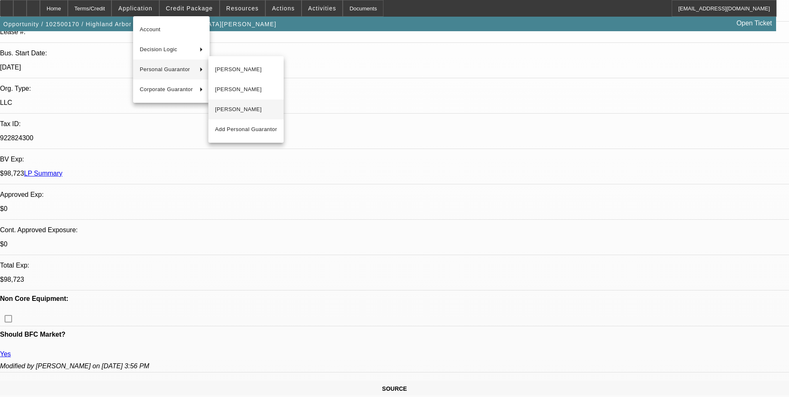
click at [246, 108] on span "Allan Meza Ramirez" at bounding box center [246, 109] width 62 height 10
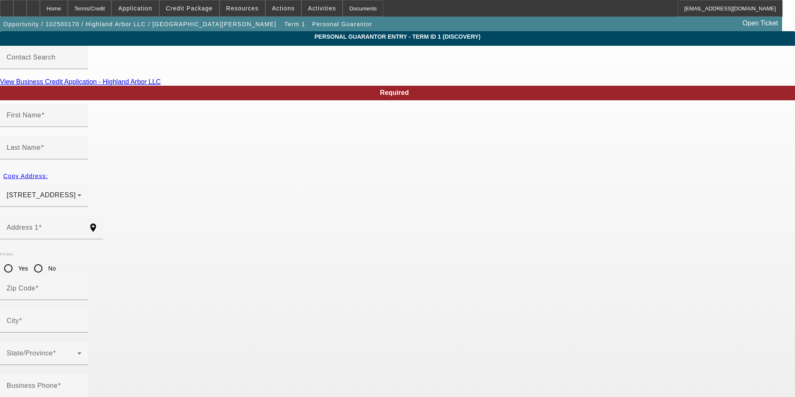
type input "Allan"
type input "Meza Ramirez"
type input "1033 John Hancock Pl"
radio input "true"
type input "22802"
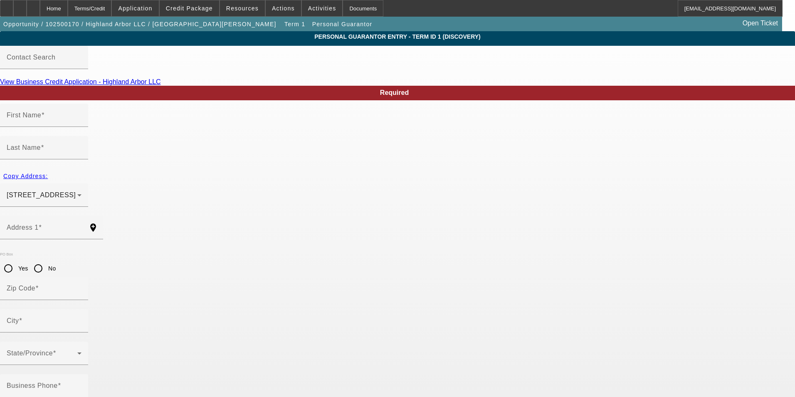
type input "Harrisonburg"
type input "(540) 534-9497"
type input "50"
type input "964-98-8248"
type input "info@highlandarbor.com"
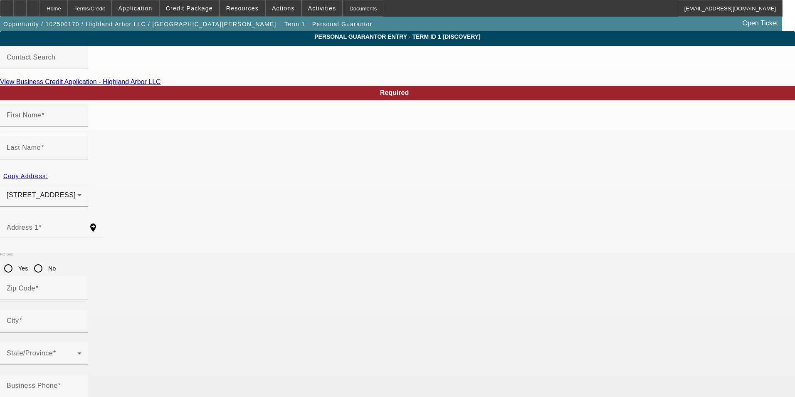
type input "(281) 389-6764"
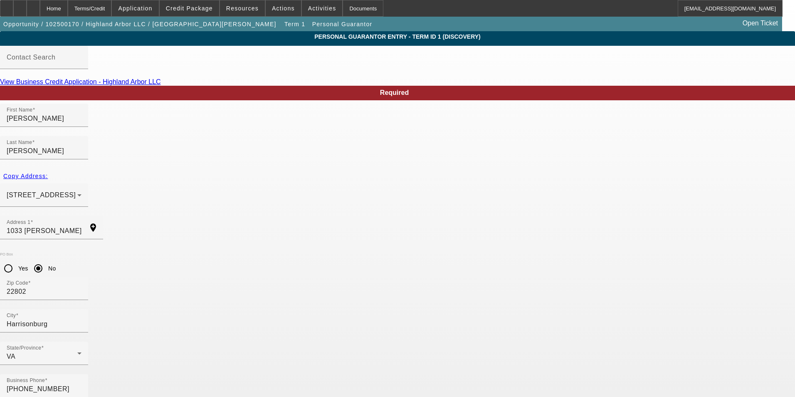
type input "33"
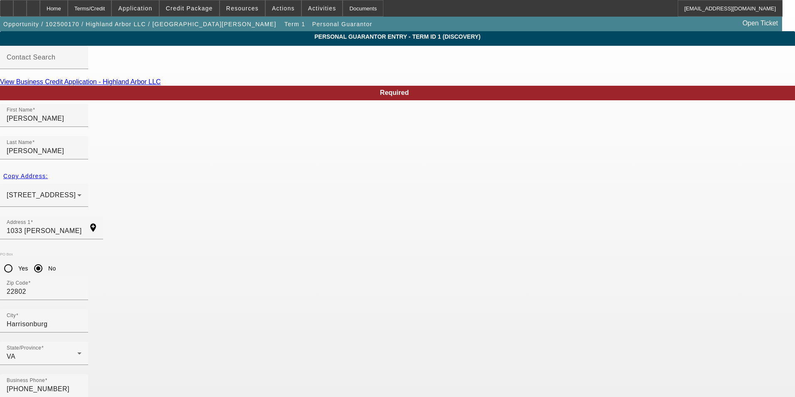
type input "(540) 282-7446"
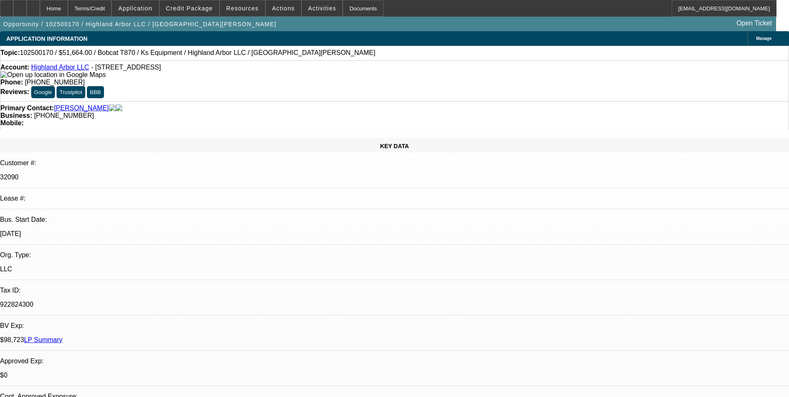
select select "0"
select select "6"
click at [112, 11] on div "Terms/Credit" at bounding box center [90, 8] width 44 height 17
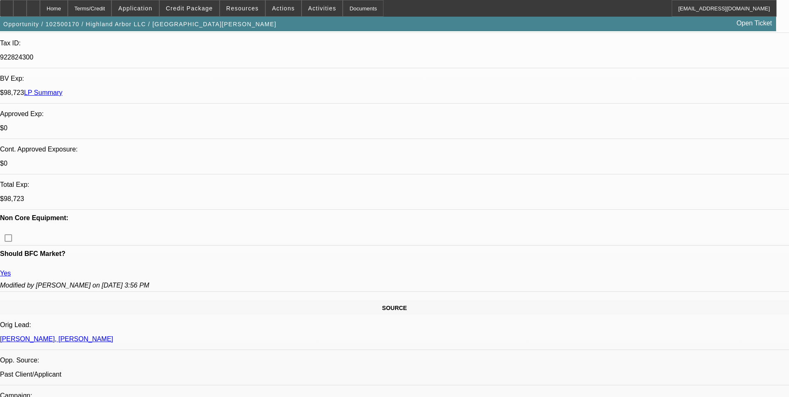
scroll to position [208, 0]
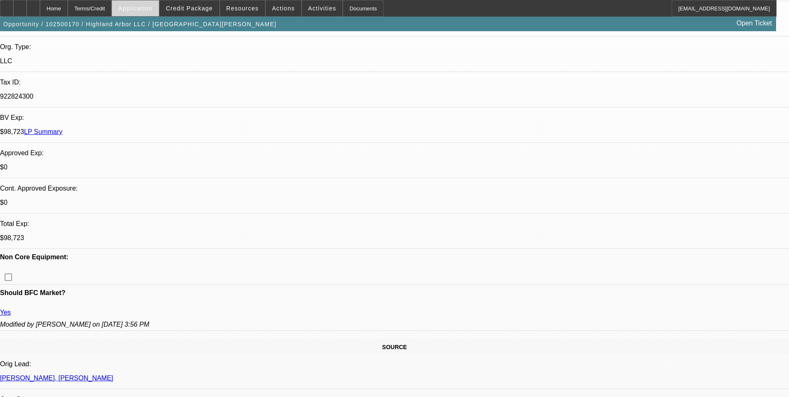
click at [152, 11] on span "Application" at bounding box center [135, 8] width 34 height 7
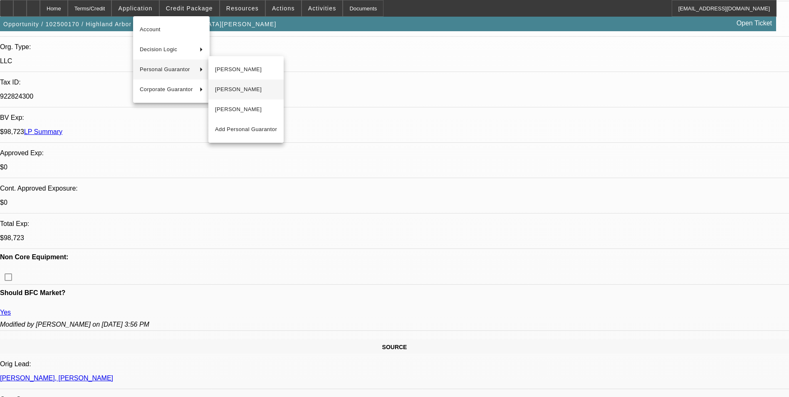
click at [251, 89] on span "Hugo Aroche" at bounding box center [246, 89] width 62 height 10
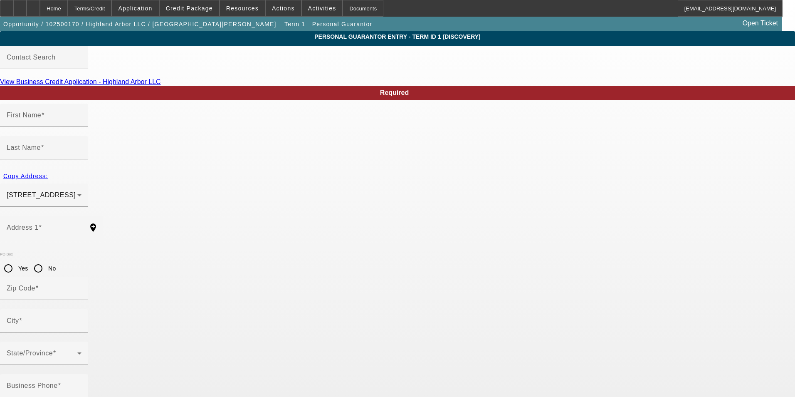
type input "Hugo"
type input "Aroche"
type input "204 Rocco Avenue"
radio input "true"
type input "22801"
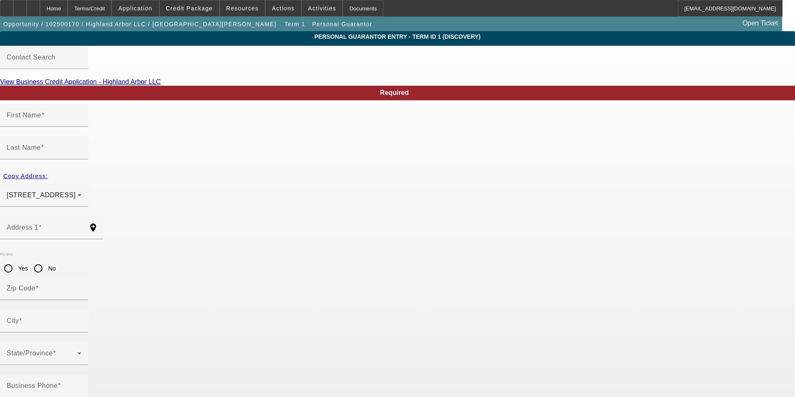
type input "Harrisonburg"
type input "(540) 534-9497"
type input "50"
type input "224-79-5695"
type input "info@highlandarbor.com"
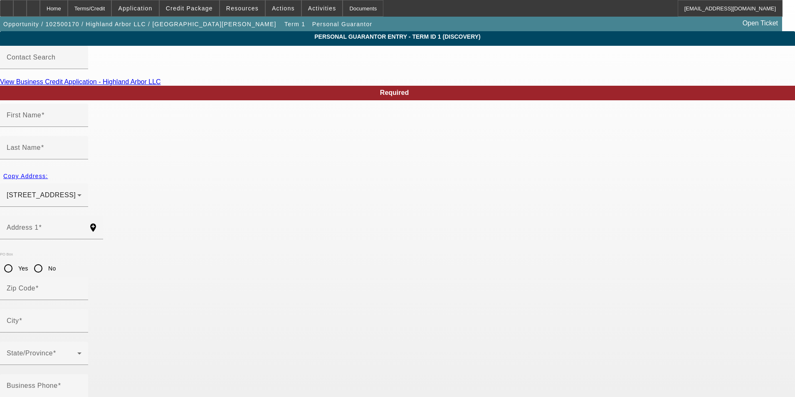
type input "(434) 987-4796"
drag, startPoint x: 712, startPoint y: 223, endPoint x: 715, endPoint y: 309, distance: 86.5
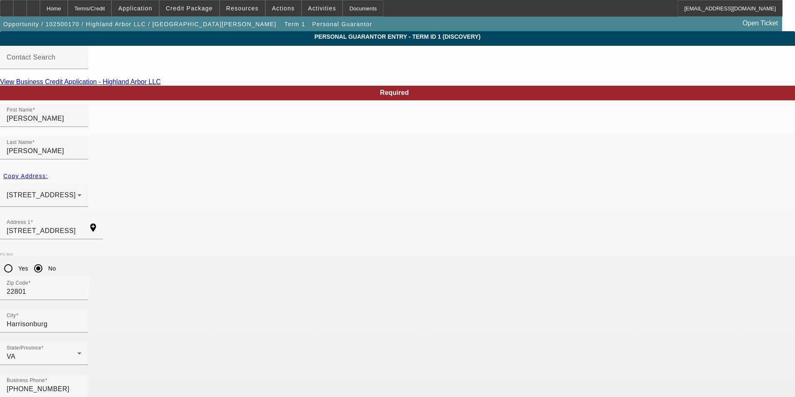
type input "33"
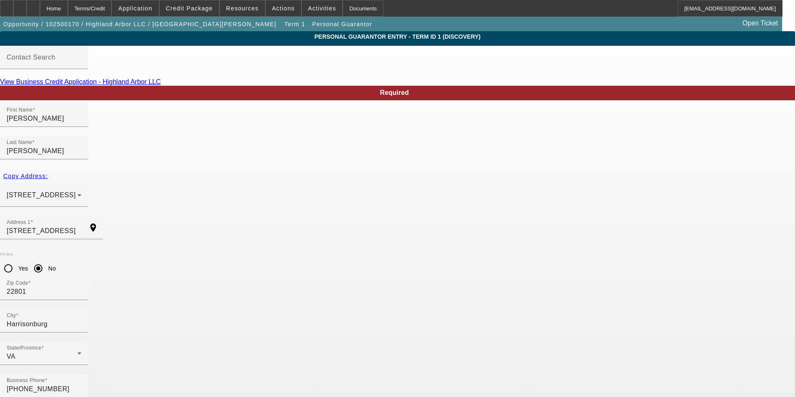
type input "(540) 534-9497"
click at [81, 226] on input "204 Rocco Avenue" at bounding box center [44, 231] width 75 height 10
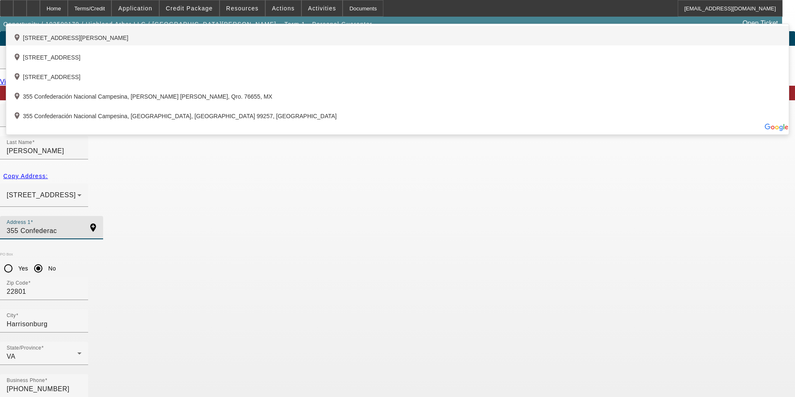
click at [249, 45] on div "add_location 355 Confederacy Drive, Penn Laird, VA 22846, US" at bounding box center [397, 36] width 782 height 20
type input "355 Confederacy Drive"
type input "22846"
type input "Penn Laird"
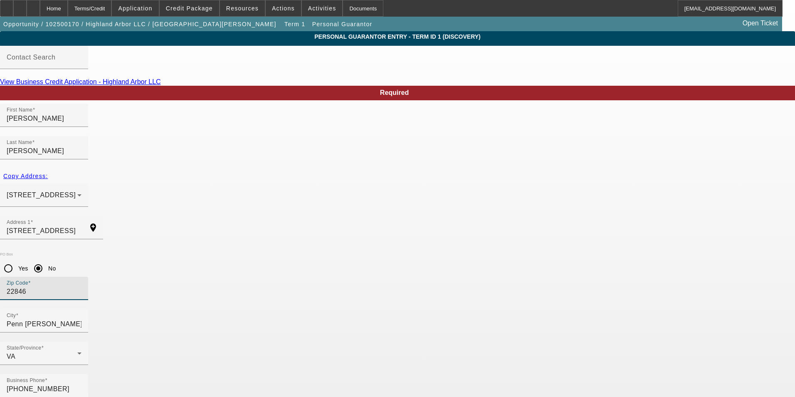
drag, startPoint x: 349, startPoint y: 233, endPoint x: 334, endPoint y: 238, distance: 15.8
drag, startPoint x: 334, startPoint y: 238, endPoint x: 47, endPoint y: 201, distance: 289.2
click at [81, 319] on input "City" at bounding box center [44, 324] width 75 height 10
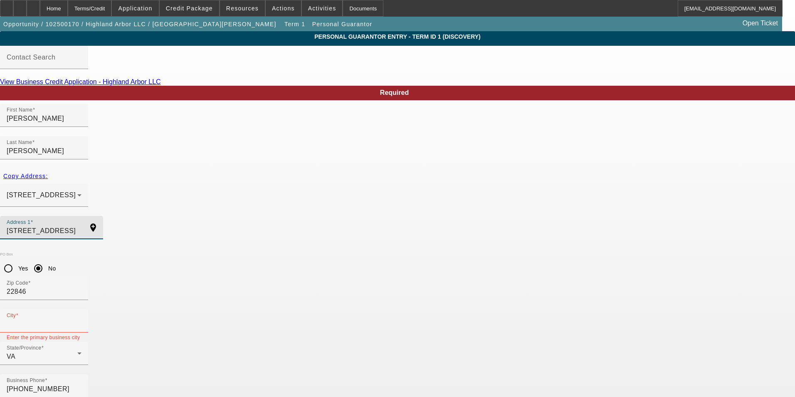
click at [81, 226] on input "355 Confederacy Drive" at bounding box center [44, 231] width 75 height 10
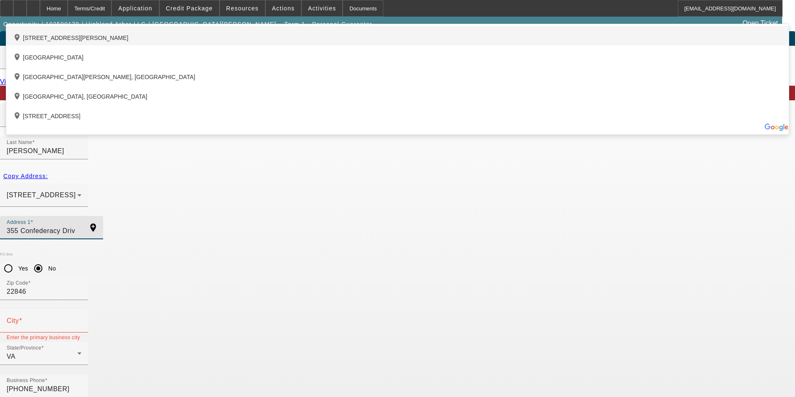
click at [261, 45] on div "add_location 355 Confederacy Drive, Penn Laird, VA 22846, US" at bounding box center [397, 36] width 782 height 20
type input "355 Confederacy Drive"
type input "Penn Laird"
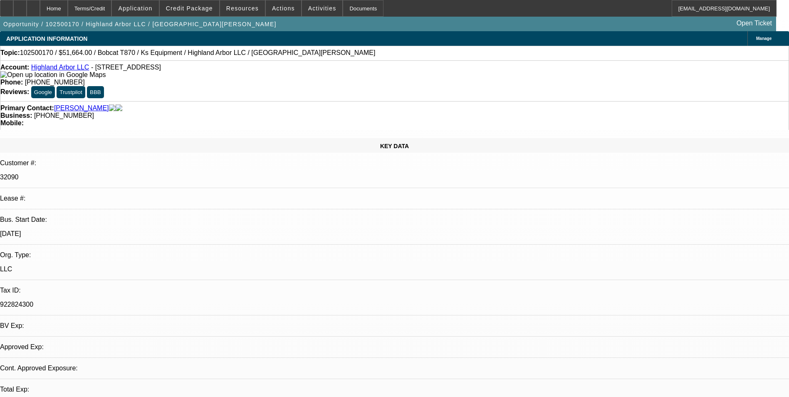
select select "0"
select select "6"
click at [152, 7] on span "Application" at bounding box center [135, 8] width 34 height 7
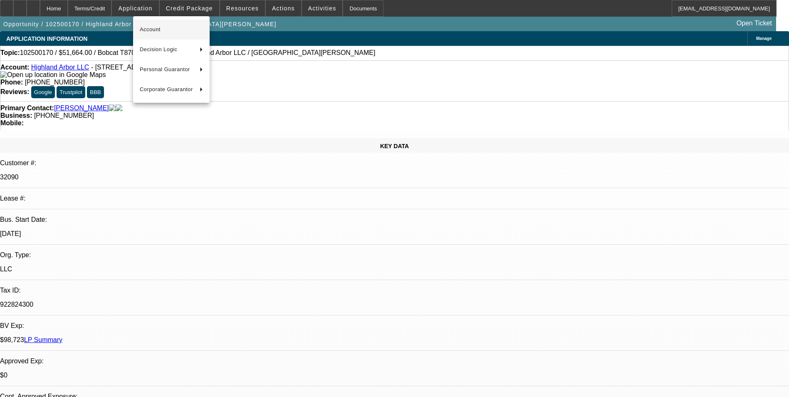
click at [160, 32] on span "Account" at bounding box center [171, 30] width 63 height 10
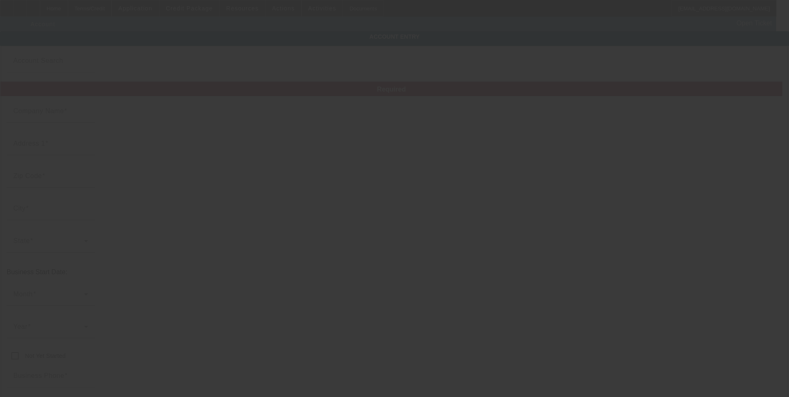
type input "Highland Arbor LLC"
type input "1320 S Main St"
type input "22801"
type input "Harrisonburg"
type input "(540) 534-9497"
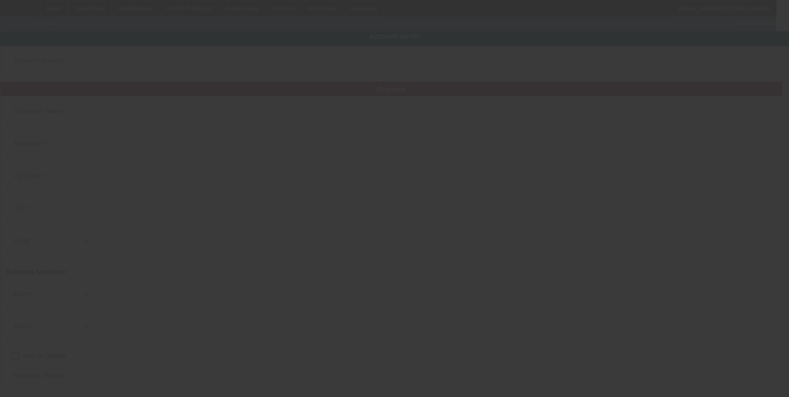
type input "info@highlandarbor.com"
type input "Harrisonburg City"
type input "922824300"
type input "https://highlandarbor.com/"
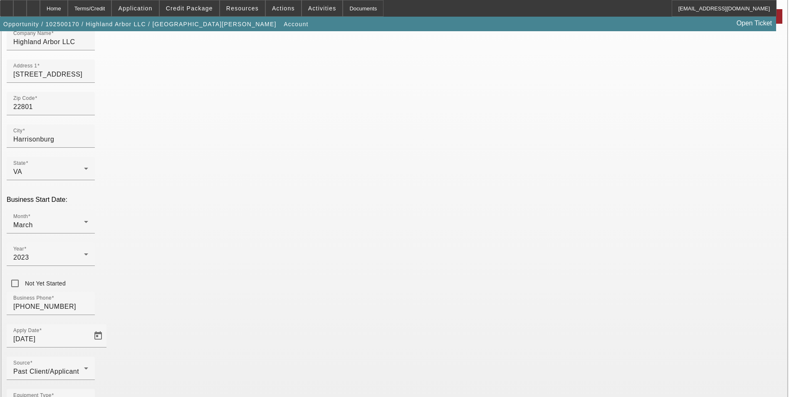
scroll to position [94, 0]
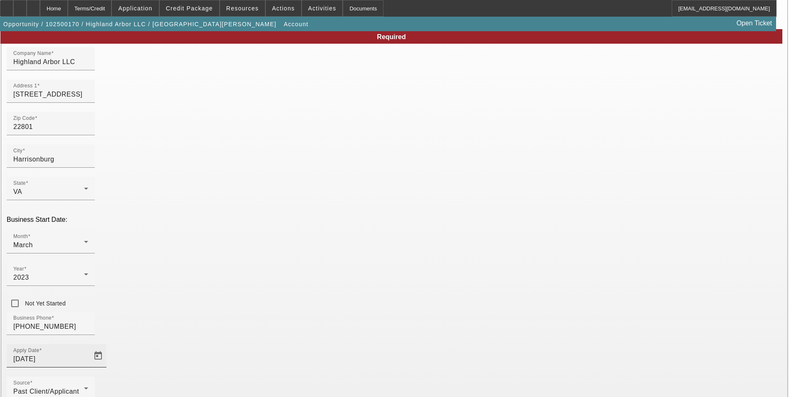
scroll to position [52, 0]
click at [88, 322] on input "(540) 534-9497" at bounding box center [50, 327] width 75 height 10
type input "(540) 282-7446"
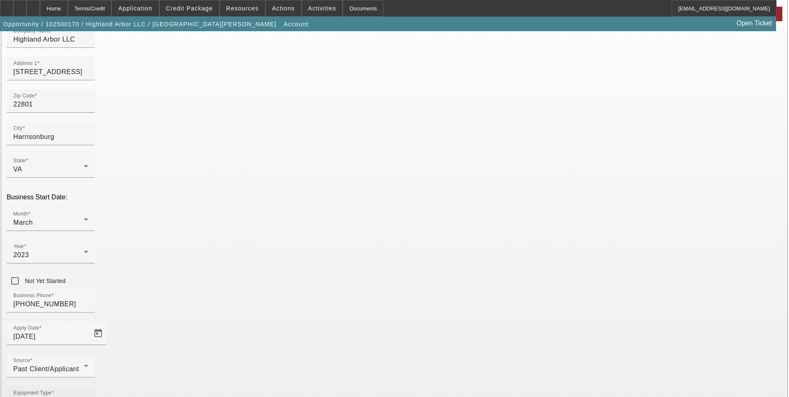
scroll to position [94, 0]
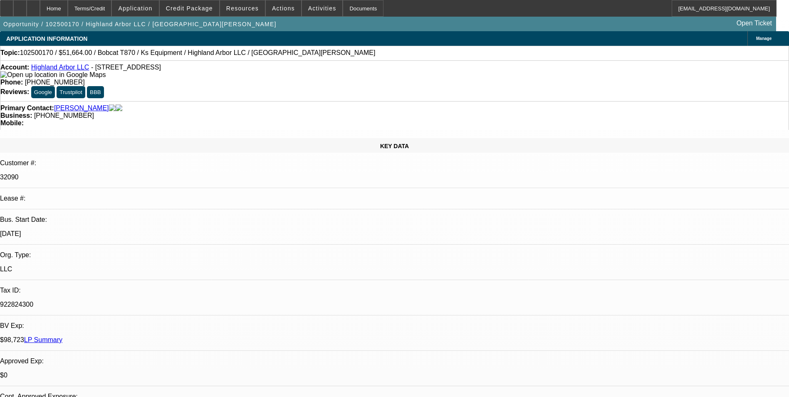
select select "0"
select select "6"
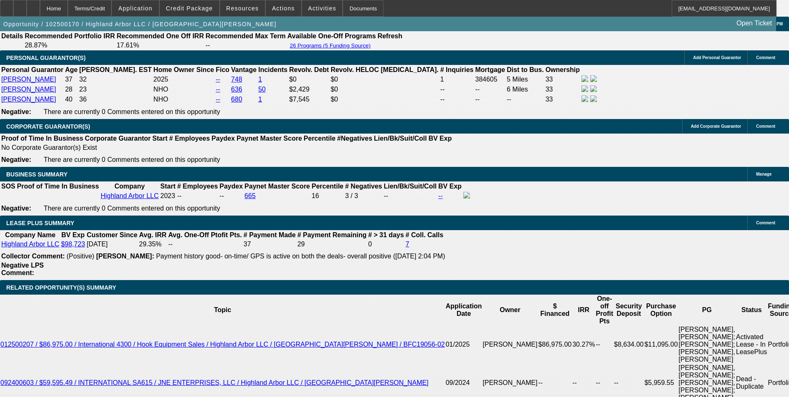
scroll to position [1455, 0]
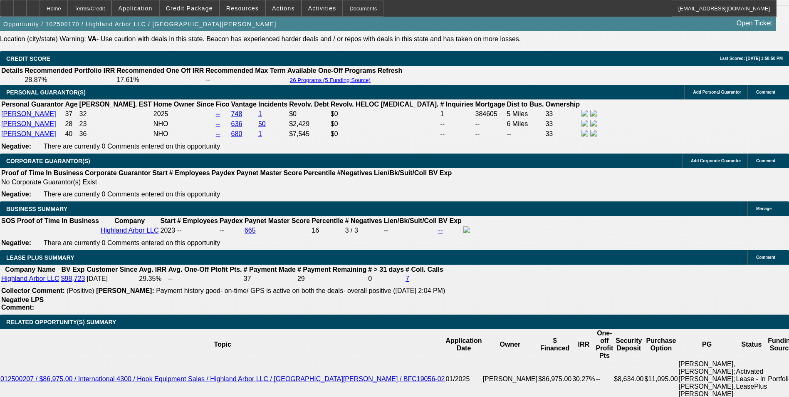
scroll to position [1413, 0]
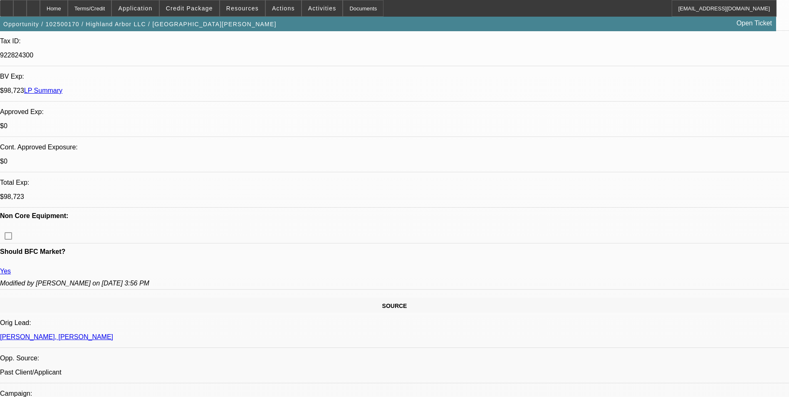
scroll to position [0, 0]
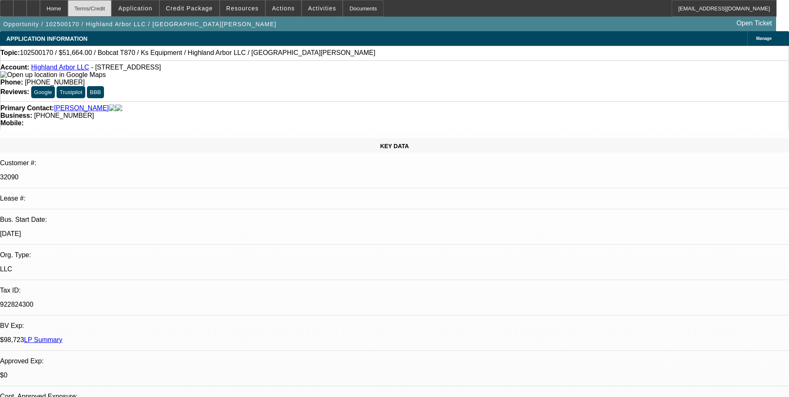
click at [112, 5] on div "Terms/Credit" at bounding box center [90, 8] width 44 height 17
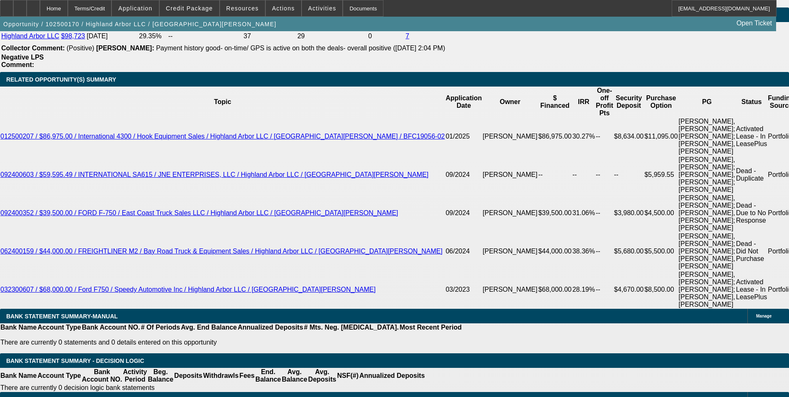
scroll to position [1501, 0]
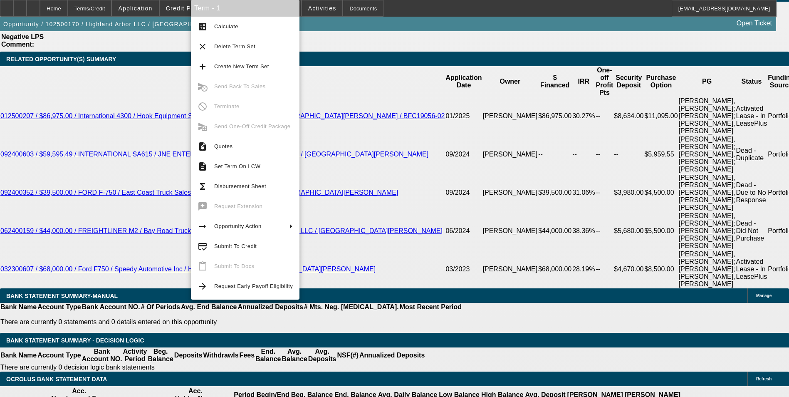
drag, startPoint x: 391, startPoint y: 266, endPoint x: 261, endPoint y: 266, distance: 129.7
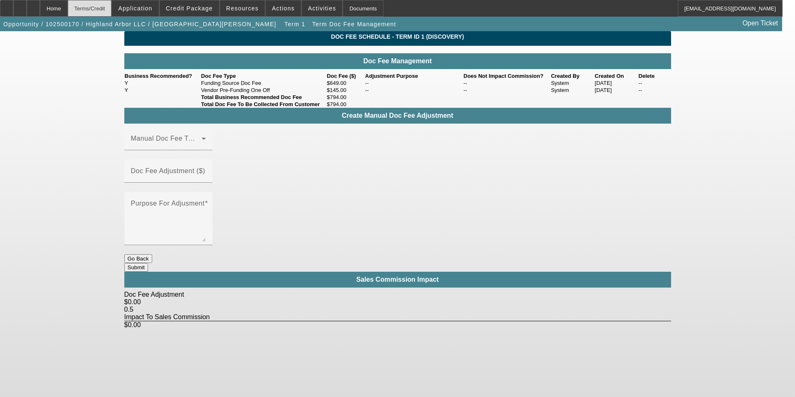
click at [107, 11] on div "Terms/Credit" at bounding box center [90, 8] width 44 height 17
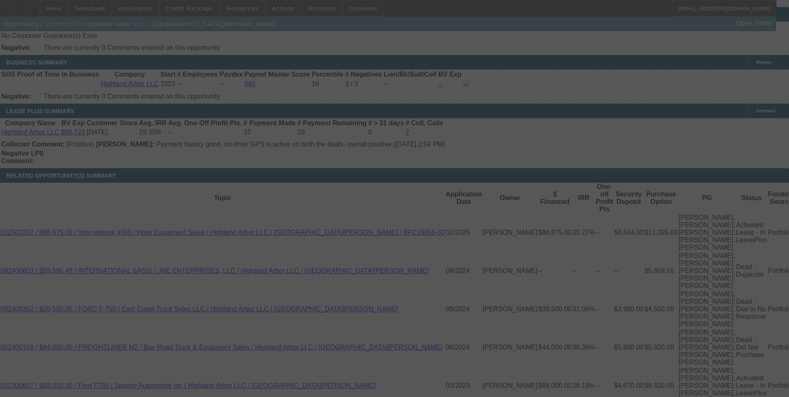
scroll to position [1366, 0]
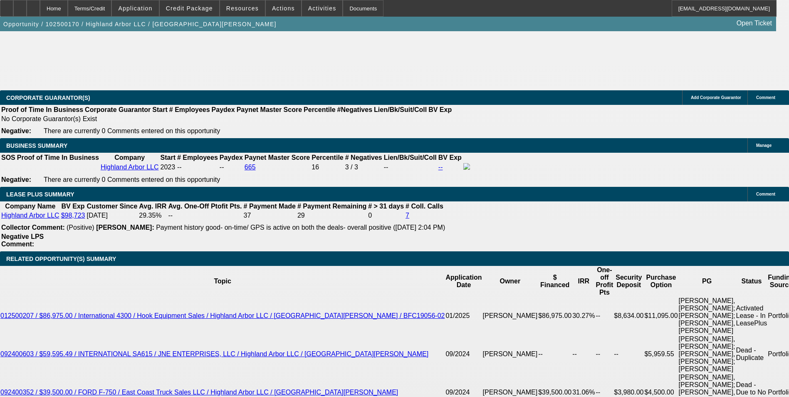
select select "0"
select select "6"
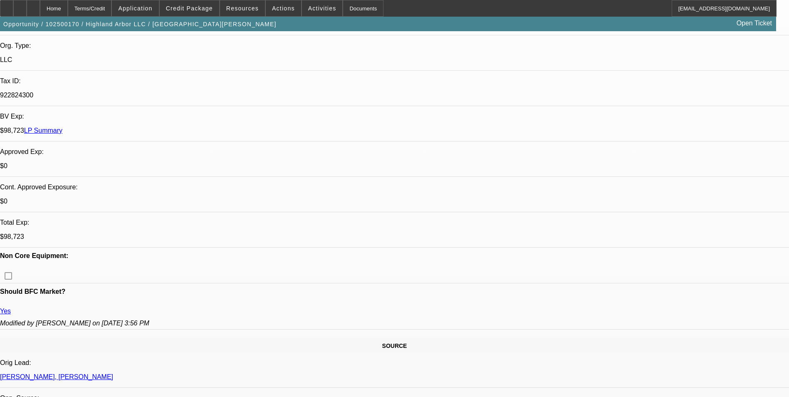
scroll to position [129, 0]
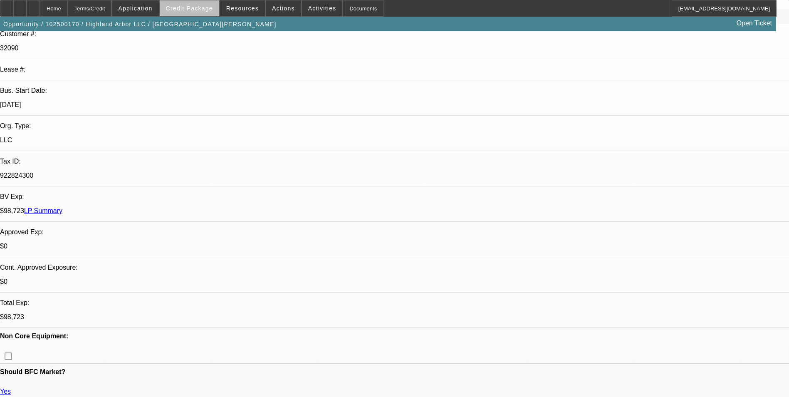
click at [205, 8] on span "Credit Package" at bounding box center [189, 8] width 47 height 7
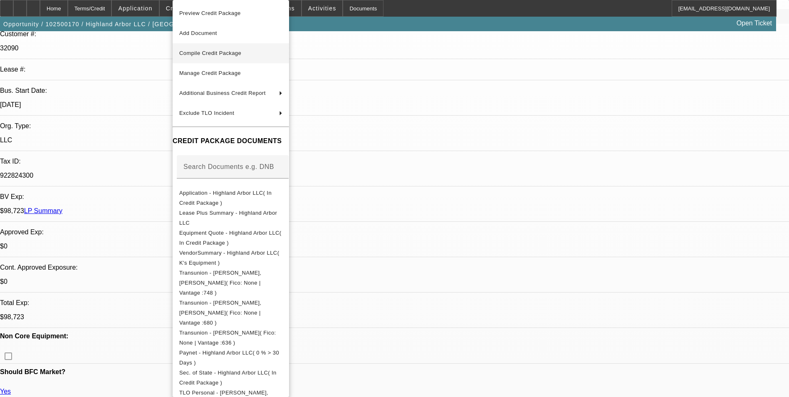
click at [276, 53] on span "Compile Credit Package" at bounding box center [230, 53] width 103 height 10
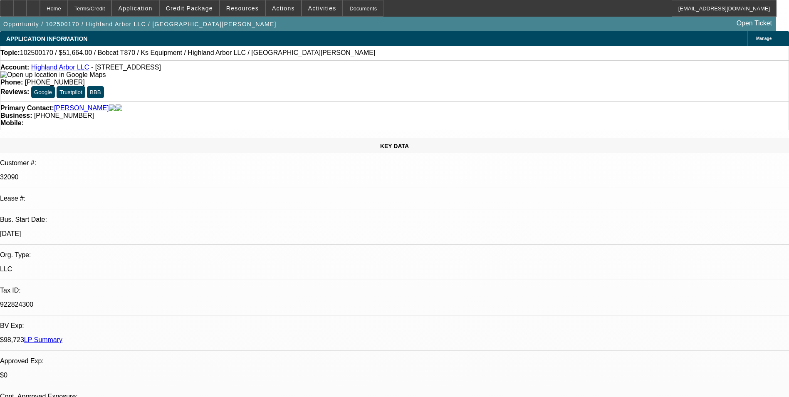
select select "0"
select select "6"
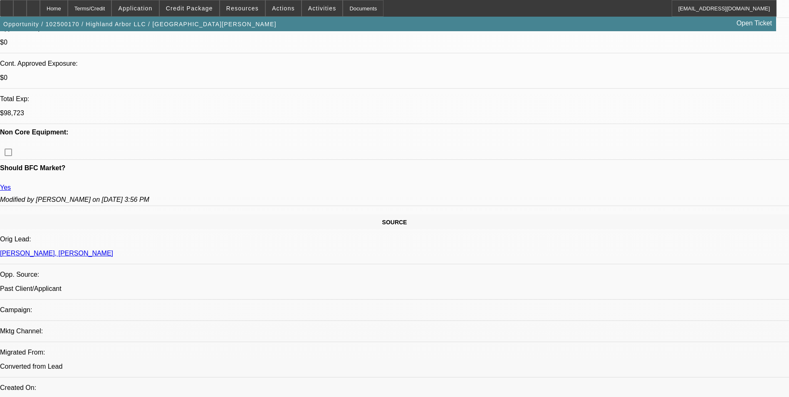
scroll to position [291, 0]
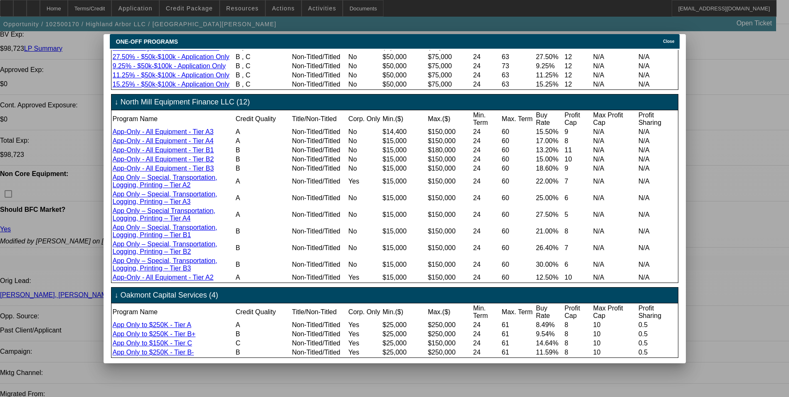
scroll to position [290, 0]
click at [661, 39] on icon at bounding box center [661, 41] width 0 height 5
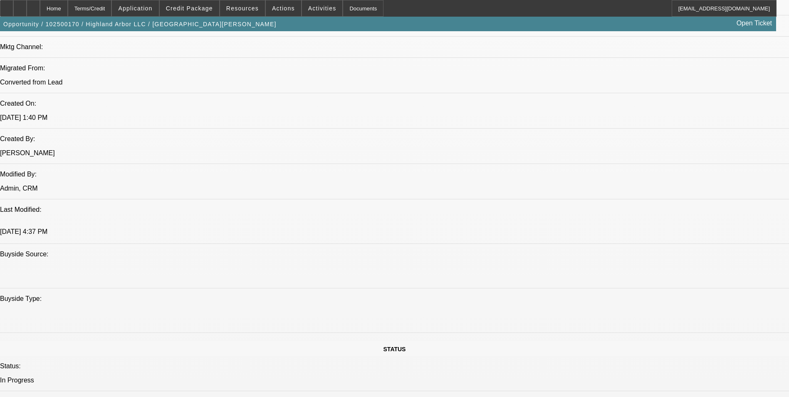
scroll to position [831, 0]
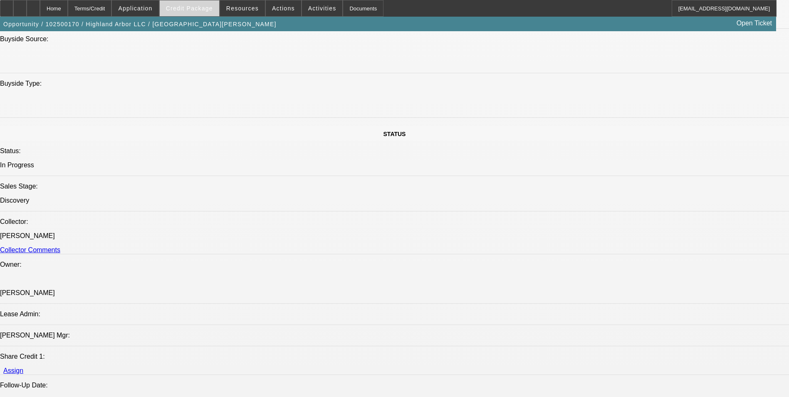
click at [203, 7] on span "Credit Package" at bounding box center [189, 8] width 47 height 7
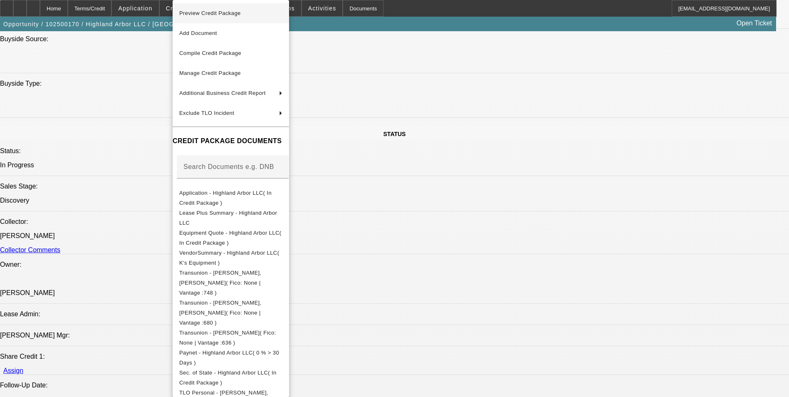
click at [254, 13] on span "Preview Credit Package" at bounding box center [230, 13] width 103 height 10
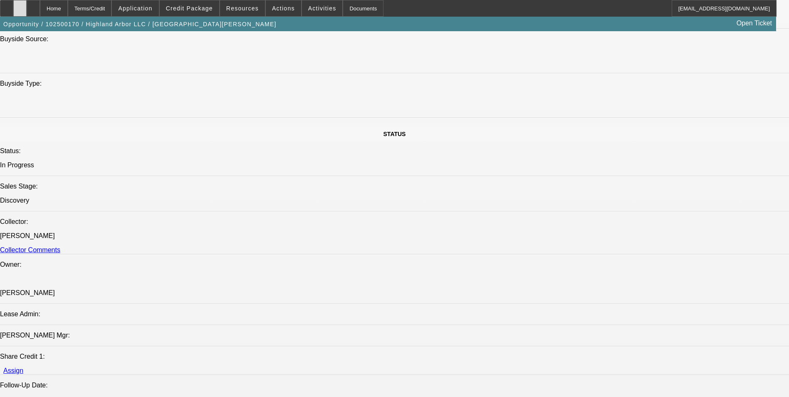
click at [27, 11] on div at bounding box center [19, 8] width 13 height 17
click at [40, 7] on div at bounding box center [33, 8] width 13 height 17
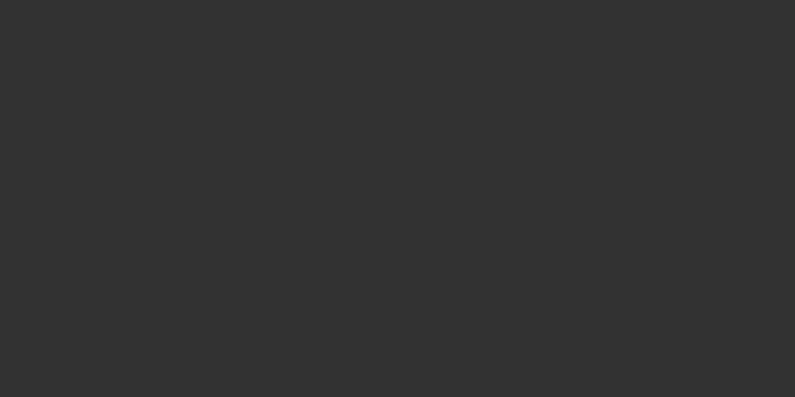
select select "0"
select select "6"
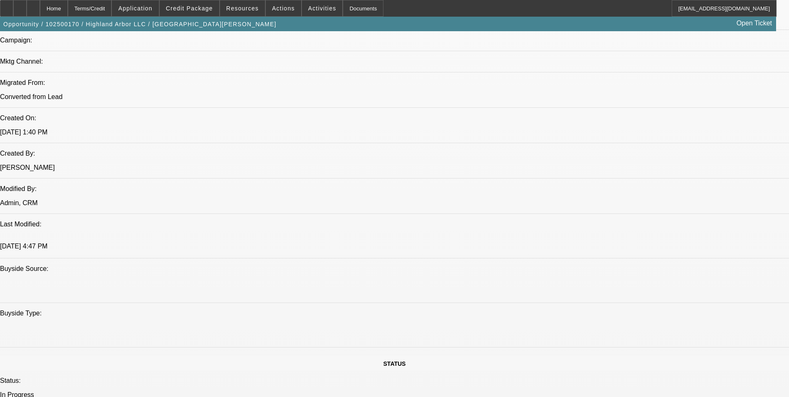
scroll to position [582, 0]
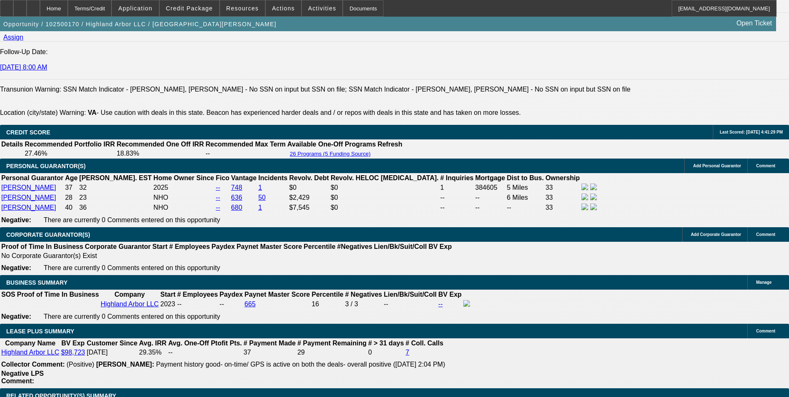
scroll to position [1164, 0]
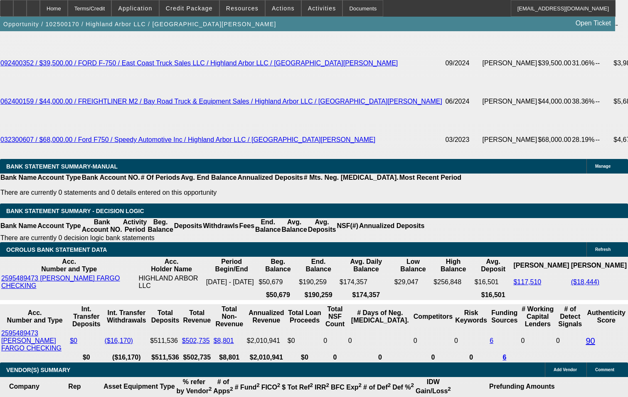
scroll to position [1638, 0]
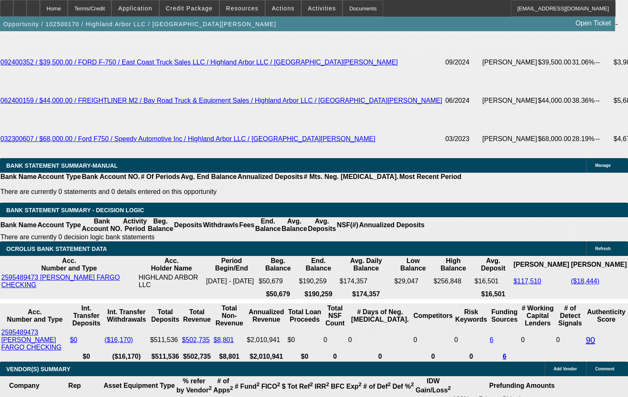
drag, startPoint x: 288, startPoint y: 180, endPoint x: 256, endPoint y: 155, distance: 40.6
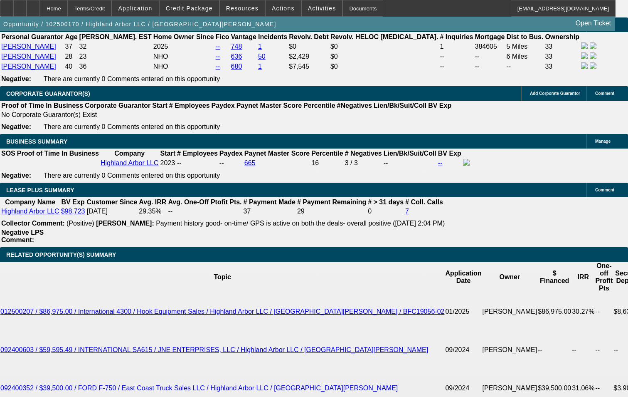
scroll to position [1306, 0]
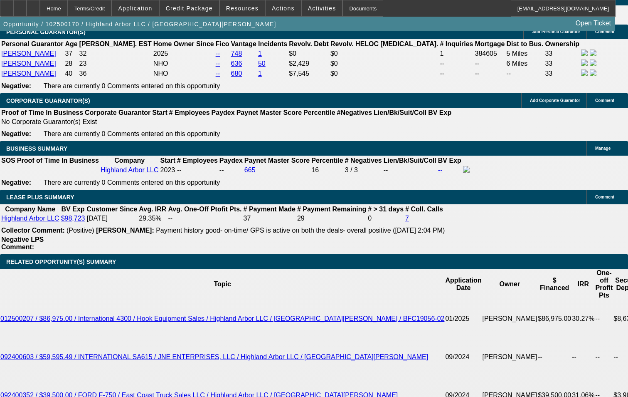
drag, startPoint x: 52, startPoint y: 5, endPoint x: 56, endPoint y: 7, distance: 4.7
click at [40, 5] on div at bounding box center [33, 8] width 13 height 17
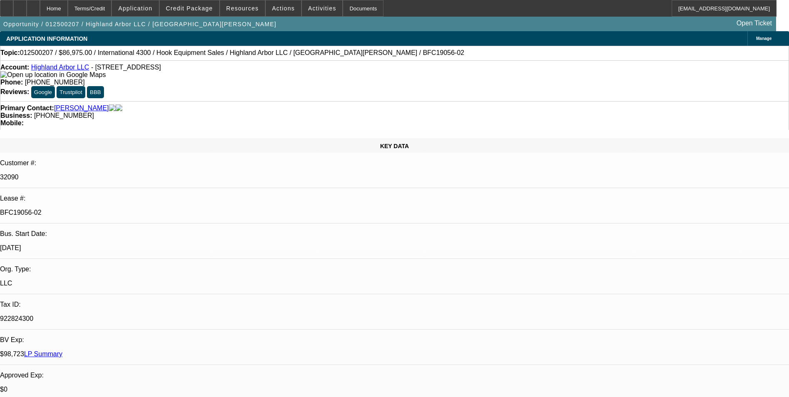
select select "0"
select select "2"
select select "0.1"
select select "0.2"
select select "2"
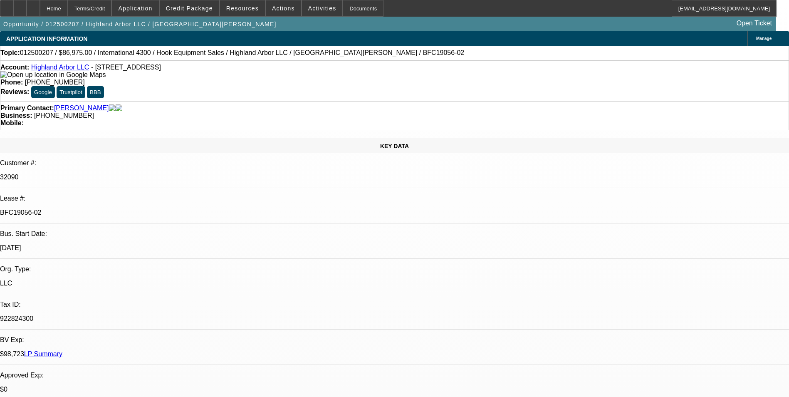
select select "0.1"
select select "0.2"
select select "2"
select select "0.1"
select select "0.2"
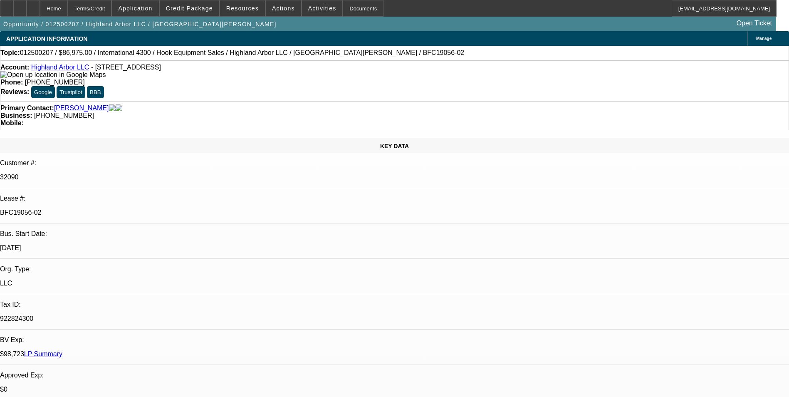
select select "2"
select select "0.1"
select select "1"
select select "2"
select select "4"
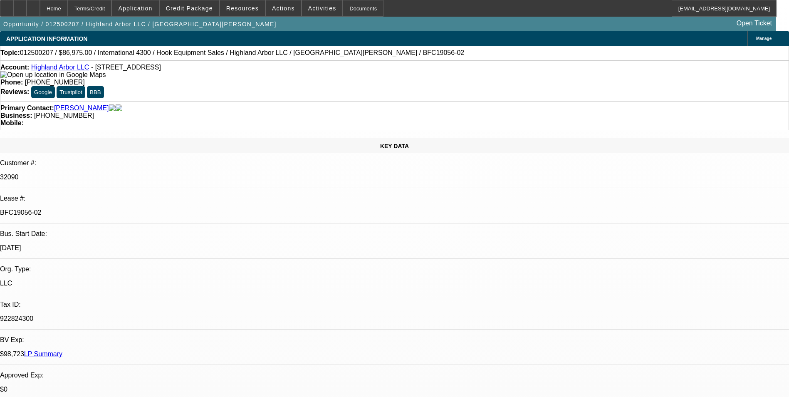
select select "1"
select select "2"
select select "4"
select select "1"
select select "2"
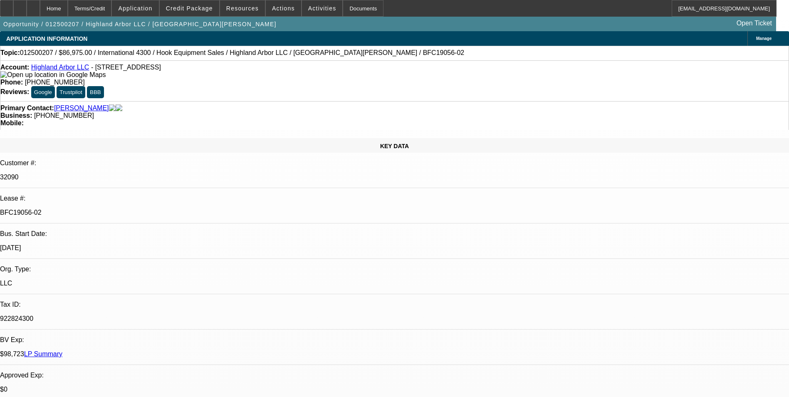
select select "4"
select select "1"
select select "2"
select select "4"
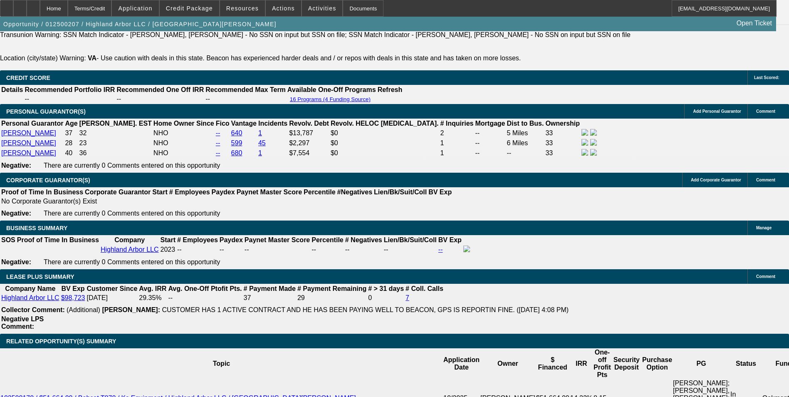
scroll to position [1206, 0]
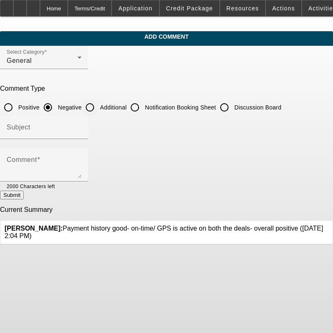
click at [98, 108] on input "Additional" at bounding box center [89, 107] width 17 height 17
radio input "true"
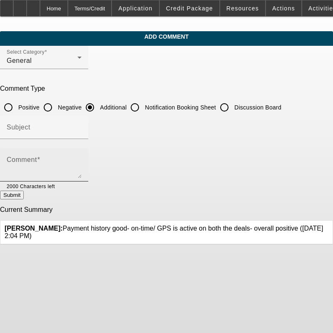
click at [69, 165] on textarea "Comment" at bounding box center [44, 168] width 75 height 20
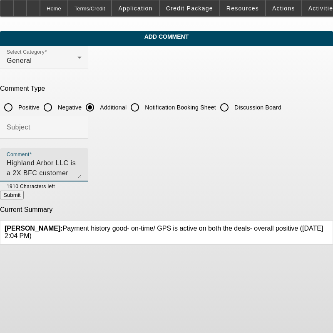
type textarea "Highland Arbor LLC is a 2X BFC customer with perfect pay history on their curre…"
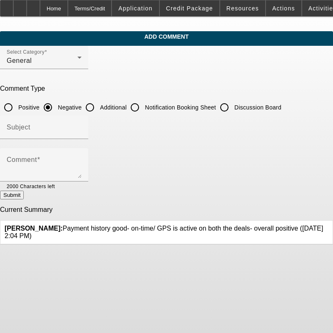
click at [98, 108] on input "Additional" at bounding box center [89, 107] width 17 height 17
radio input "true"
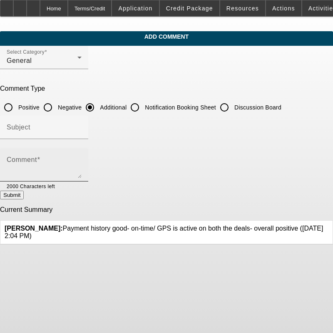
click at [37, 157] on mat-label "Comment" at bounding box center [22, 159] width 30 height 7
click at [39, 158] on textarea "Comment" at bounding box center [44, 168] width 75 height 20
paste textarea "Highland Arbor LLC a comprehansive tree service company specializing in trimmin…"
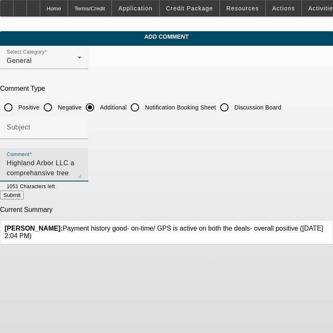
scroll to position [68, 0]
type textarea "Highland Arbor LLC a comprehansive tree service company specializing in trimmin…"
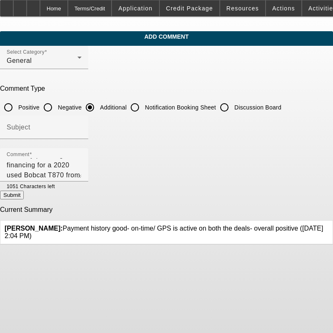
click at [24, 197] on button "Submit" at bounding box center [12, 194] width 24 height 9
radio input "true"
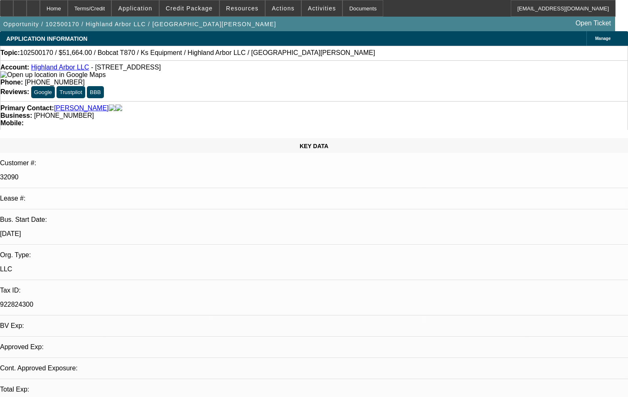
select select "0"
select select "1"
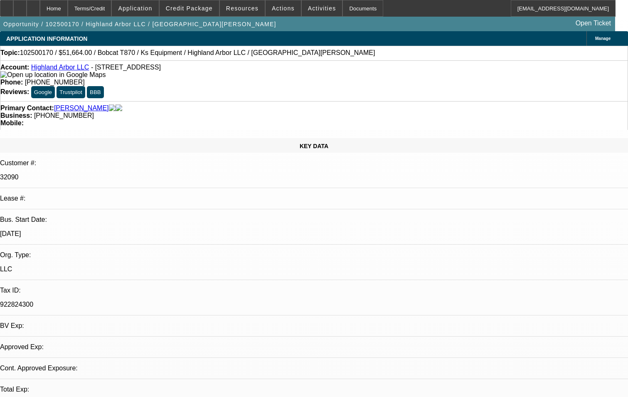
select select "6"
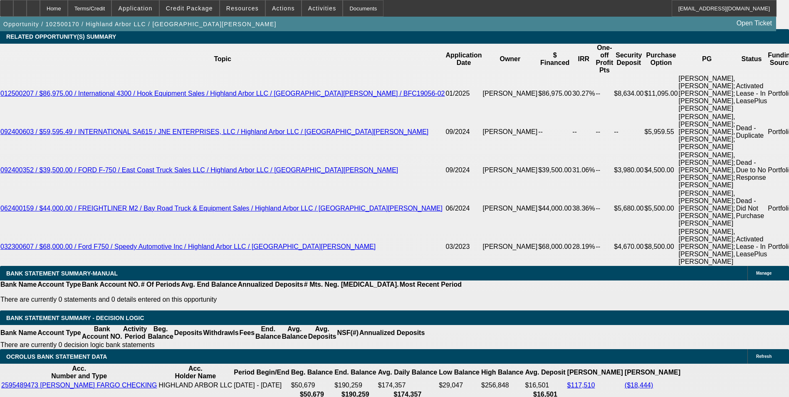
scroll to position [1524, 0]
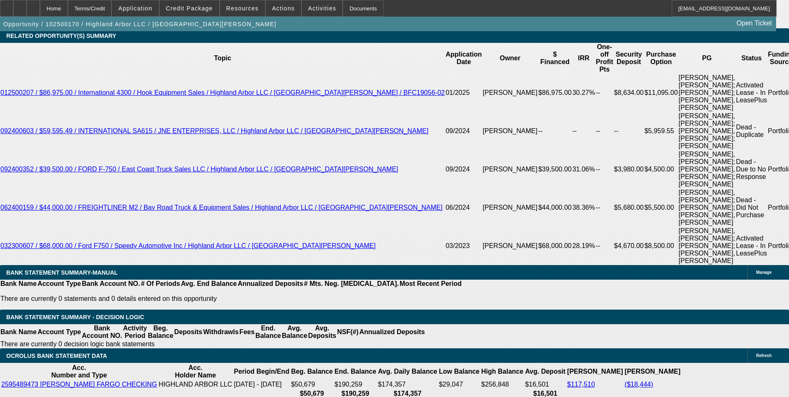
click at [210, 7] on span "Credit Package" at bounding box center [189, 8] width 47 height 7
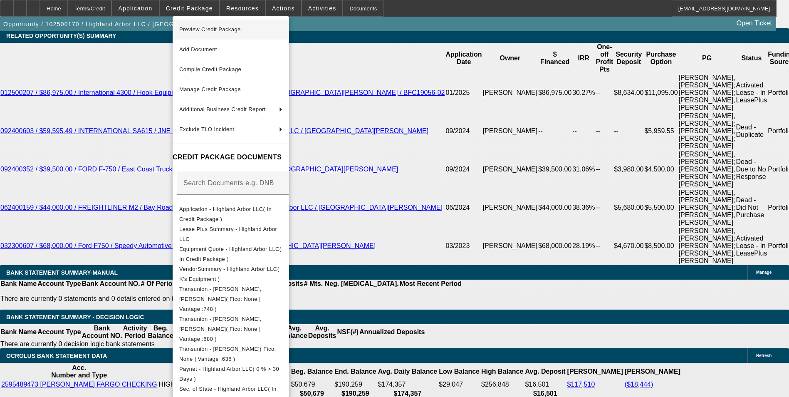
click at [223, 33] on span "Preview Credit Package" at bounding box center [230, 30] width 103 height 10
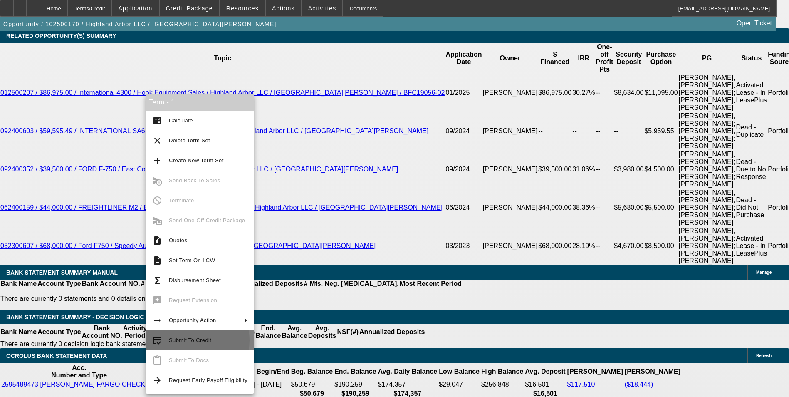
click at [189, 340] on span "Submit To Credit" at bounding box center [190, 340] width 42 height 6
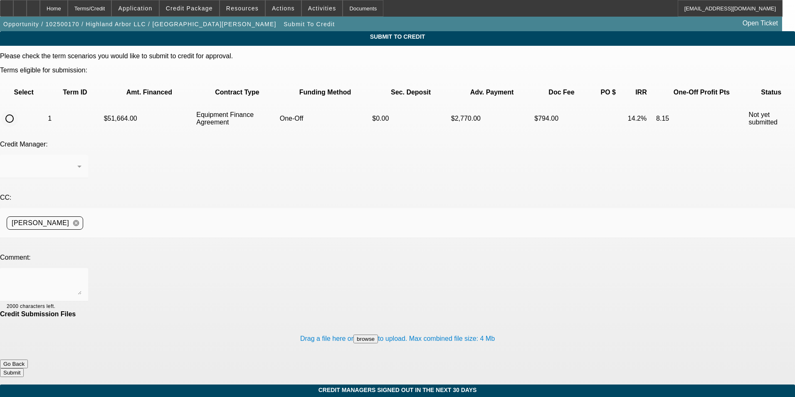
click at [18, 110] on input "radio" at bounding box center [9, 118] width 17 height 17
radio input "true"
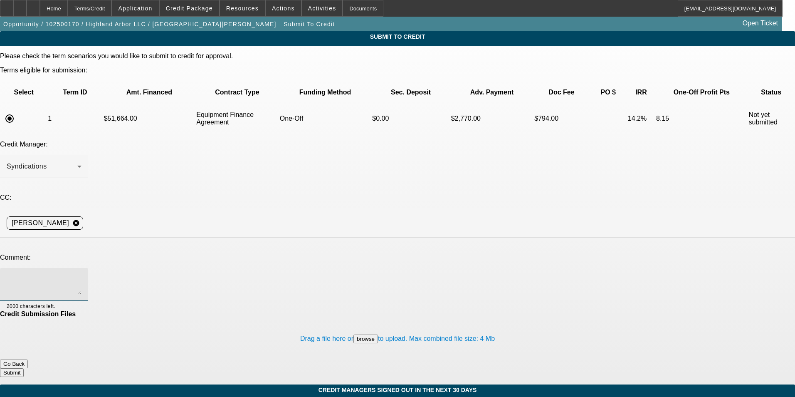
click at [81, 274] on textarea at bounding box center [44, 284] width 75 height 20
type textarea "See additional comments for write up and ok to sell one off to Oakmont. Thanks"
click at [24, 368] on button "Submit" at bounding box center [12, 372] width 24 height 9
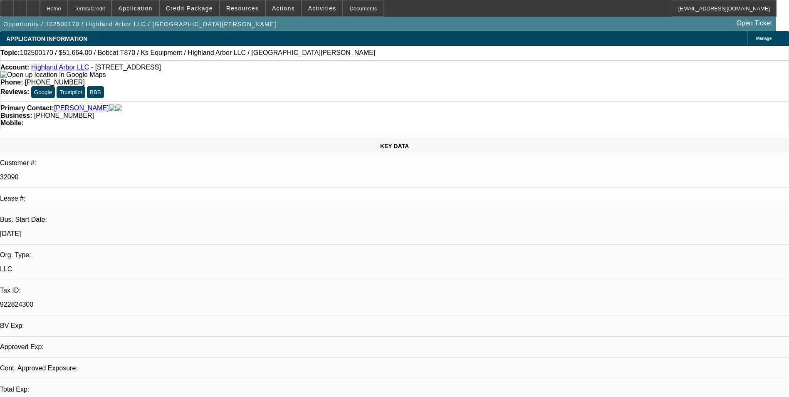
select select "0"
select select "6"
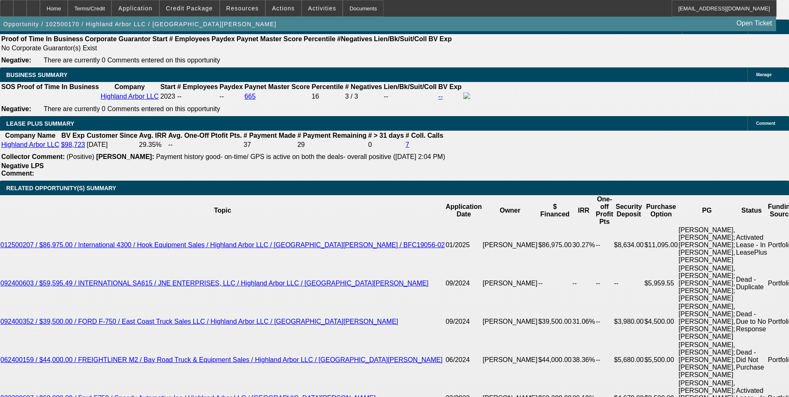
drag, startPoint x: 407, startPoint y: 176, endPoint x: 351, endPoint y: 155, distance: 59.8
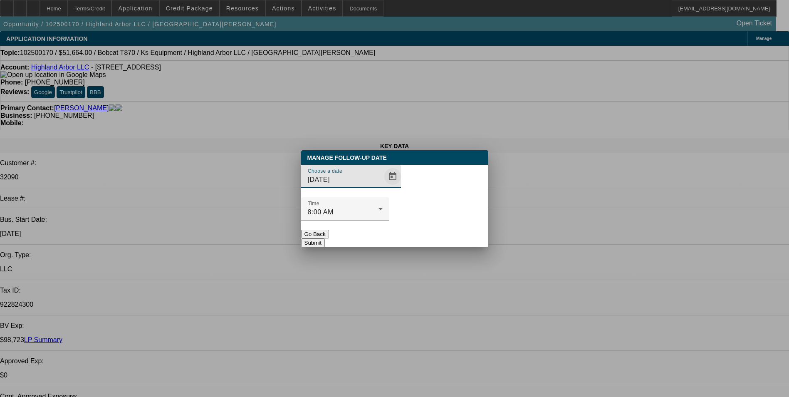
click at [382, 186] on span "Open calendar" at bounding box center [392, 176] width 20 height 20
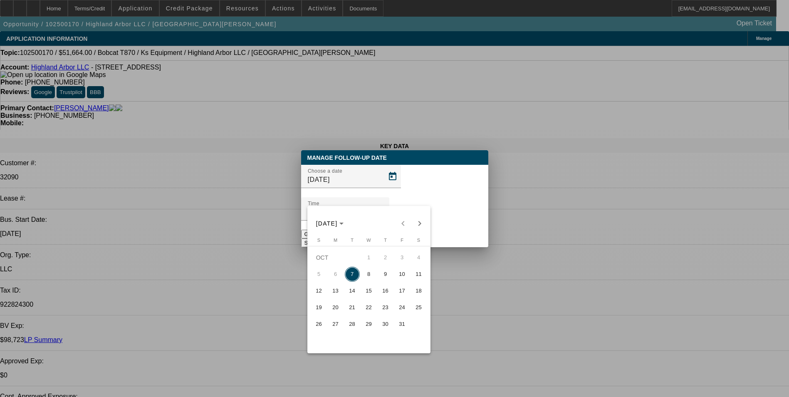
click at [368, 280] on span "8" at bounding box center [368, 273] width 15 height 15
type input "10/8/2025"
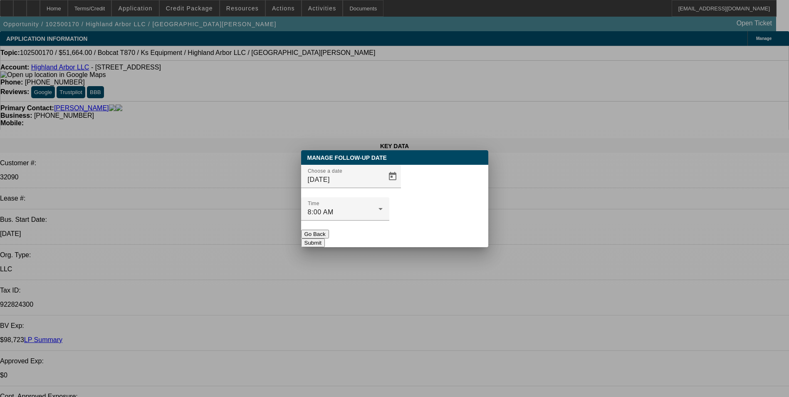
click at [325, 238] on button "Submit" at bounding box center [313, 242] width 24 height 9
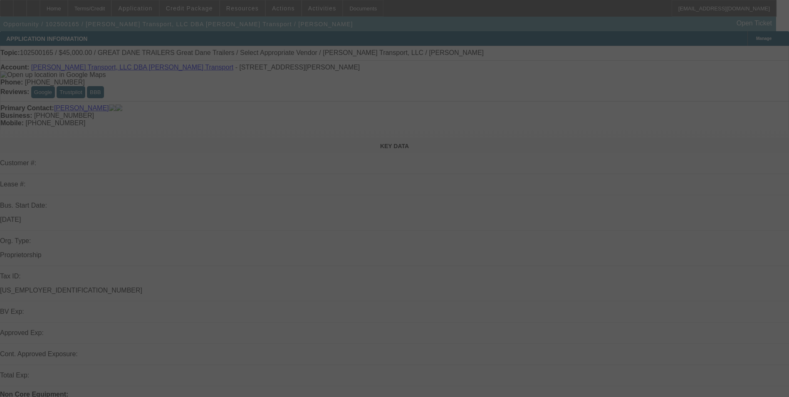
select select "0"
select select "2"
select select "0.1"
select select "4"
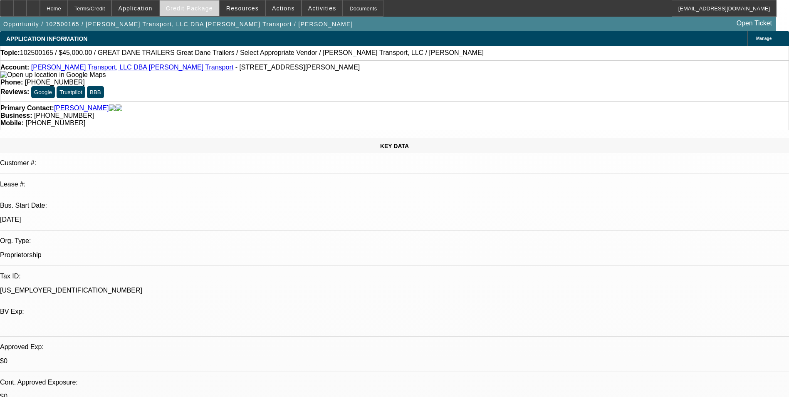
click at [195, 9] on span "Credit Package" at bounding box center [189, 8] width 47 height 7
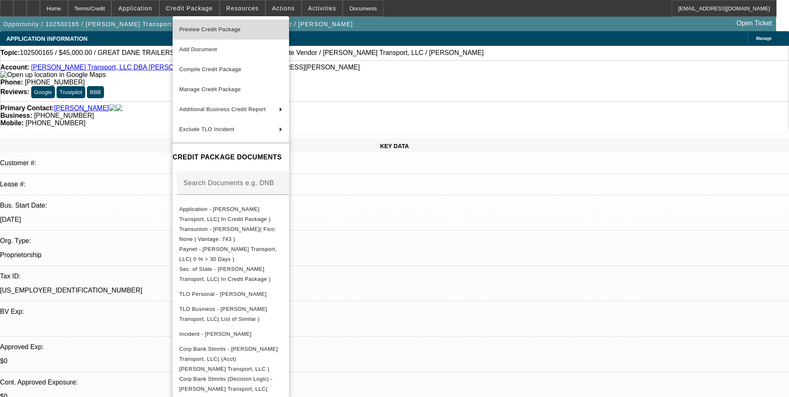
click at [222, 32] on span "Preview Credit Package" at bounding box center [230, 30] width 103 height 10
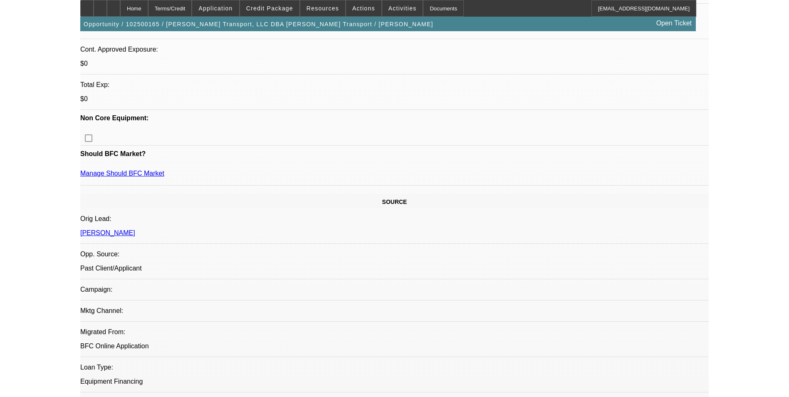
scroll to position [319, 0]
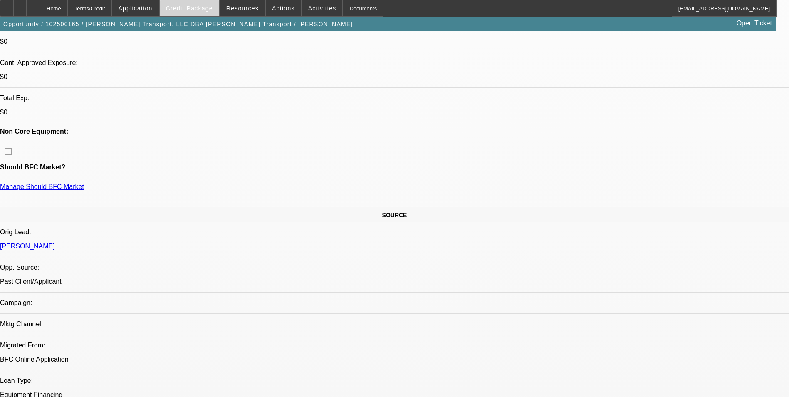
click at [208, 16] on span at bounding box center [189, 8] width 59 height 20
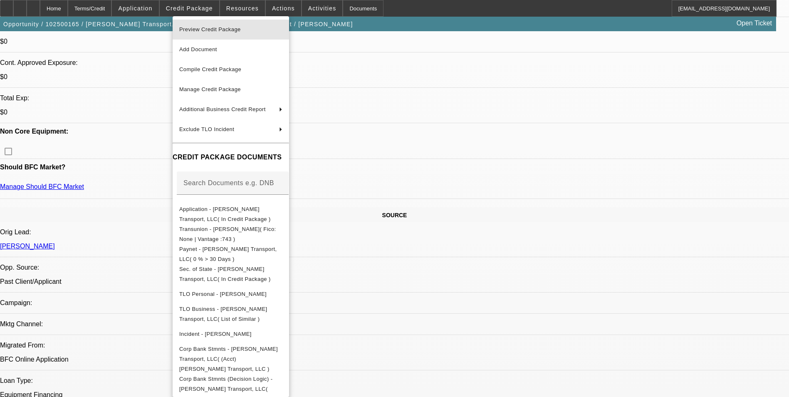
click at [234, 35] on button "Preview Credit Package" at bounding box center [231, 30] width 116 height 20
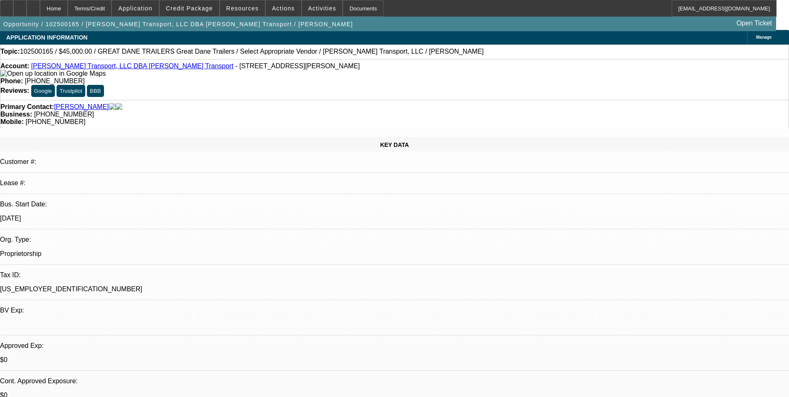
scroll to position [0, 0]
